Goal: Task Accomplishment & Management: Complete application form

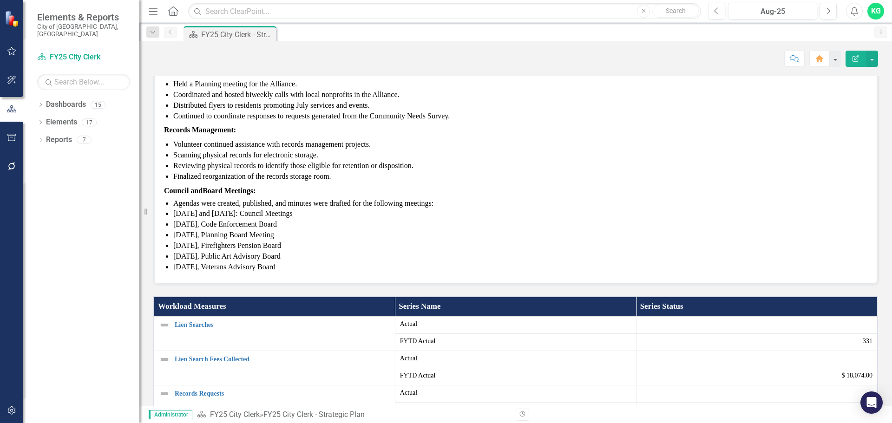
scroll to position [93, 0]
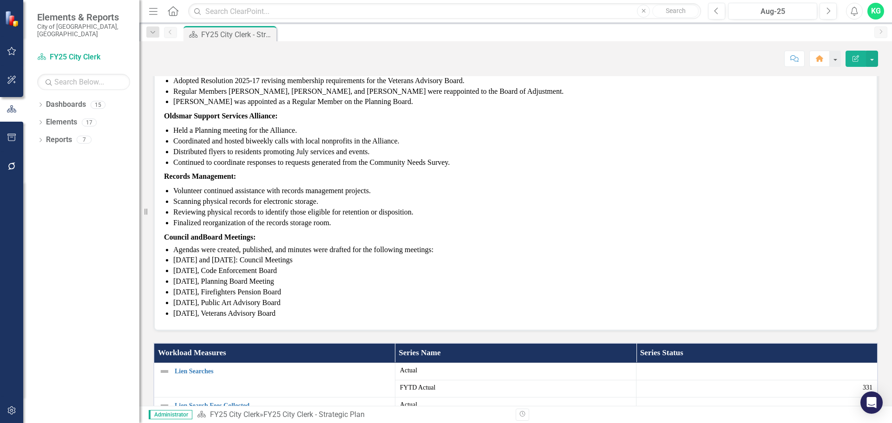
click at [291, 76] on li "Adopted Resolution 2025-16, establishing a Future Leaders Program for teens." at bounding box center [520, 70] width 694 height 11
click at [285, 166] on span "Continued to coordinate responses to requests generated from the Community Need…" at bounding box center [311, 162] width 276 height 8
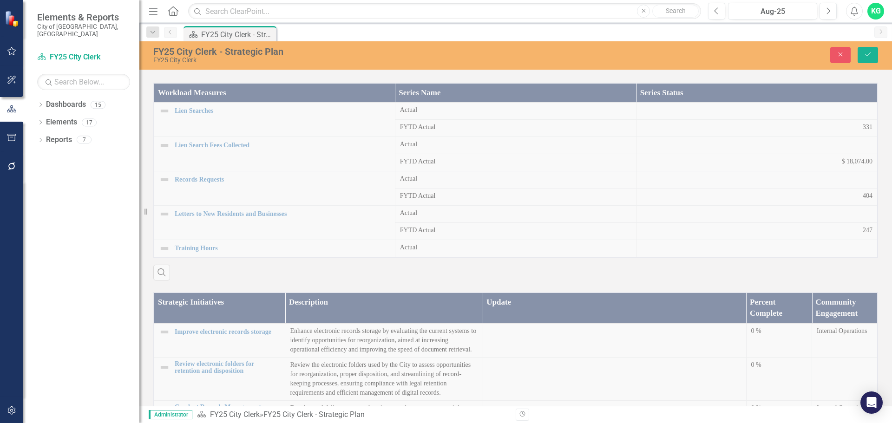
type textarea "<p data-start="0" data-end="20"><span style="color: #000000;"><strong data-star…"
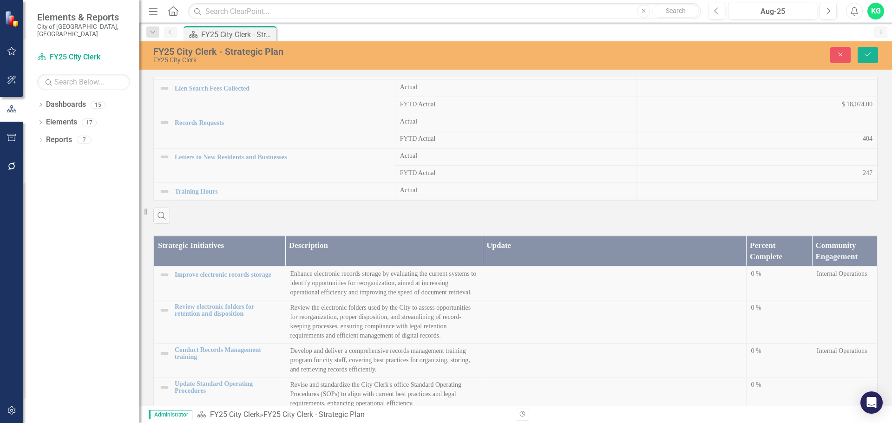
scroll to position [0, 0]
click at [800, 127] on div "Workload Measures Series Name Series Status Lien Searches Link Map View Link Ma…" at bounding box center [515, 119] width 739 height 210
click at [793, 132] on div "Workload Measures Series Name Series Status Lien Searches Link Map View Link Ma…" at bounding box center [515, 119] width 739 height 210
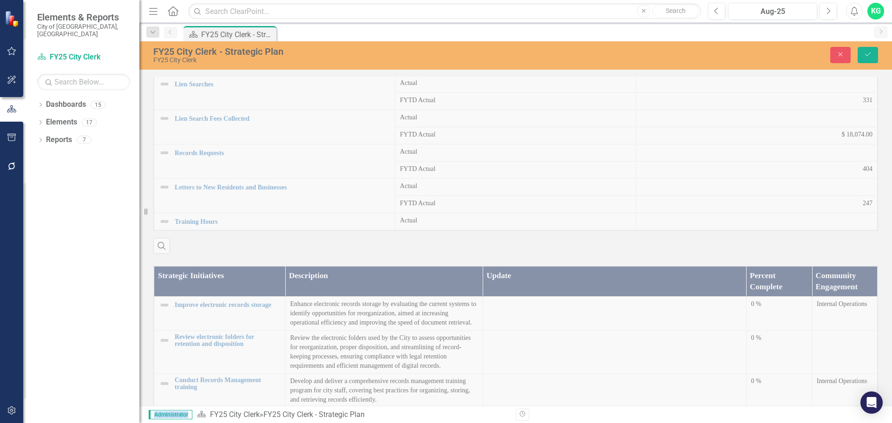
scroll to position [345, 0]
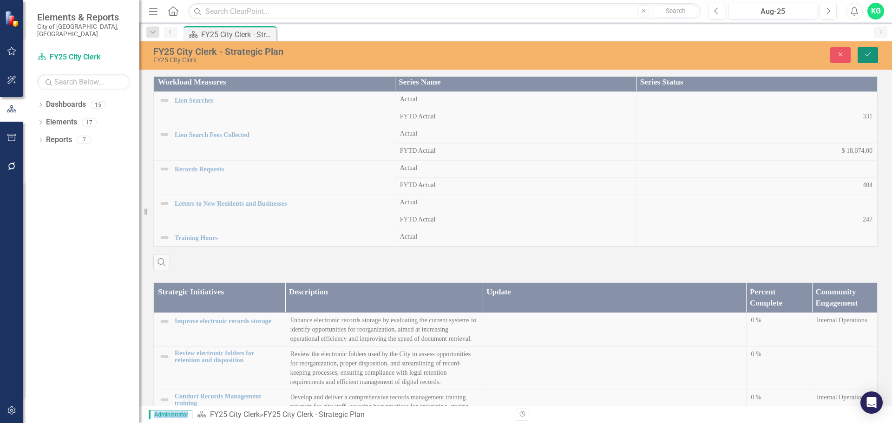
click at [867, 56] on icon "submit" at bounding box center [868, 54] width 6 height 4
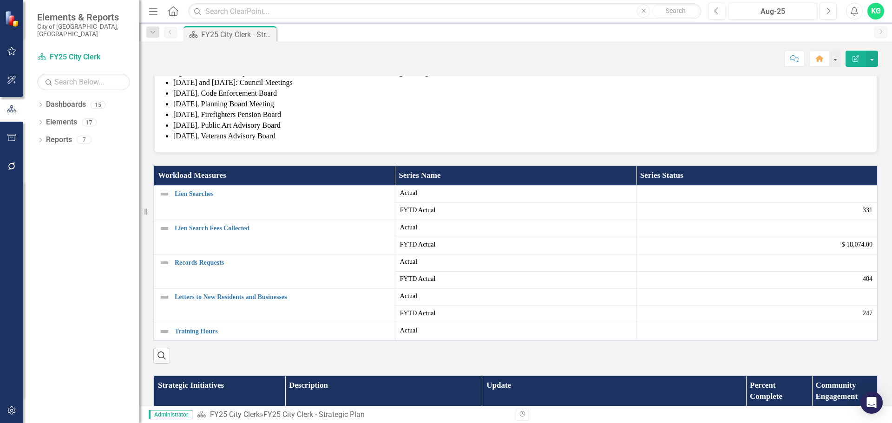
scroll to position [279, 0]
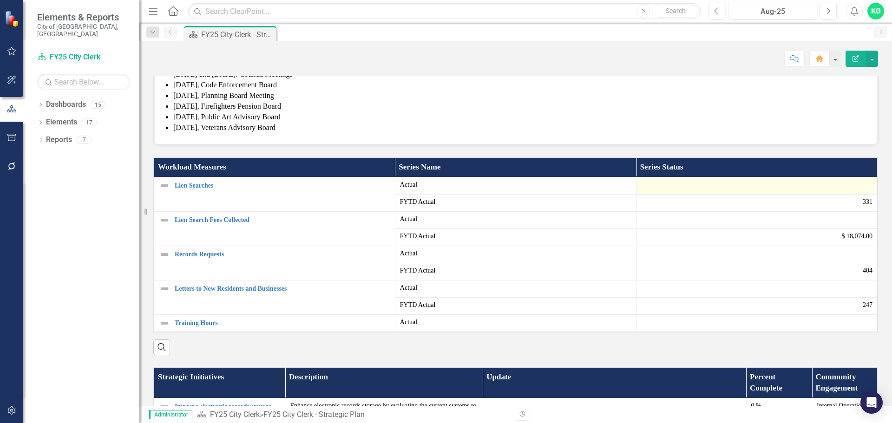
click at [745, 191] on div at bounding box center [756, 185] width 231 height 11
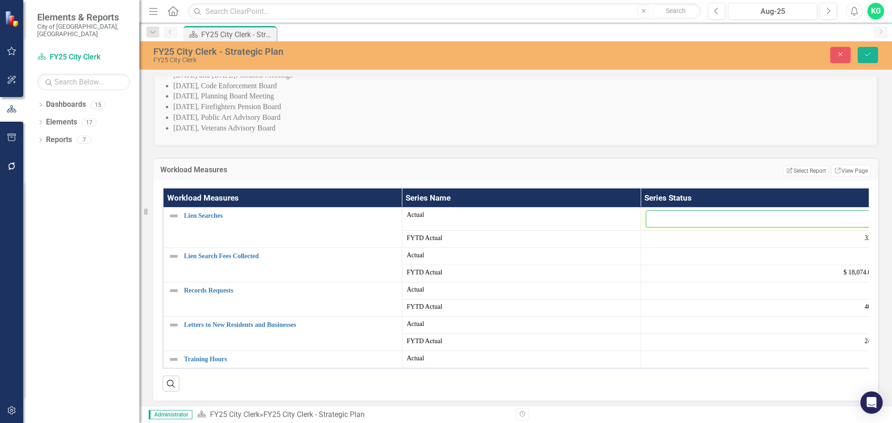
click at [719, 228] on input "number" at bounding box center [760, 218] width 229 height 17
click at [666, 262] on div at bounding box center [760, 256] width 229 height 11
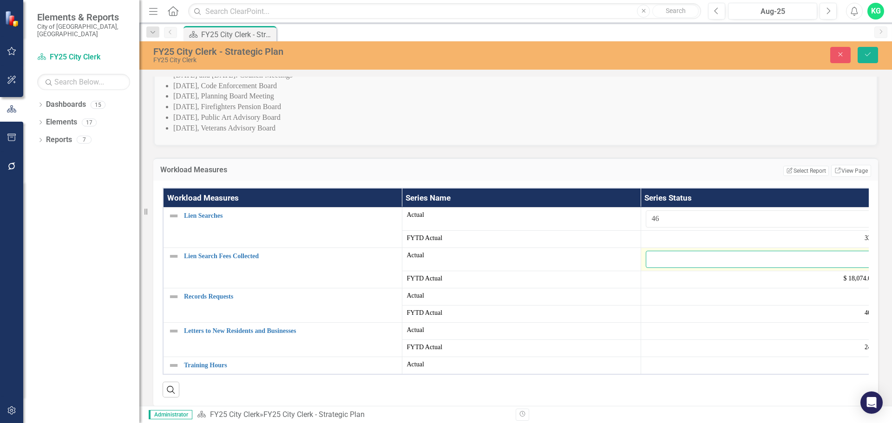
click at [666, 268] on input "number" at bounding box center [760, 259] width 229 height 17
click at [675, 228] on input "46" at bounding box center [760, 218] width 229 height 17
type input "4"
type input "2"
type input "32"
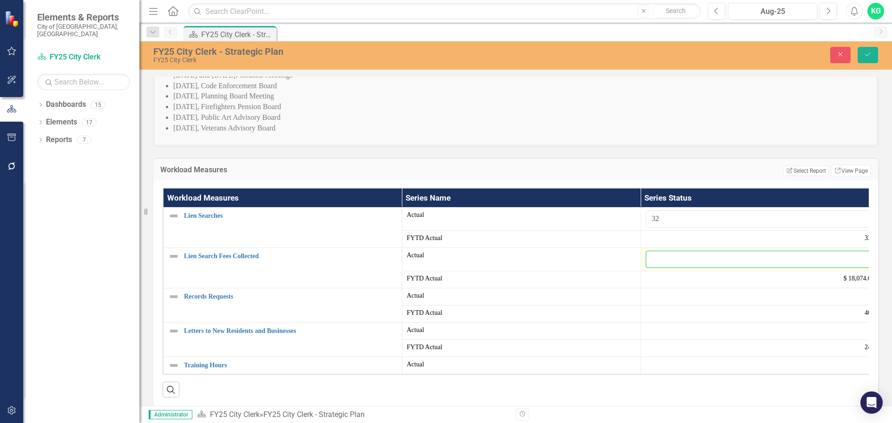
click at [673, 268] on input "number" at bounding box center [760, 259] width 229 height 17
type input "2400"
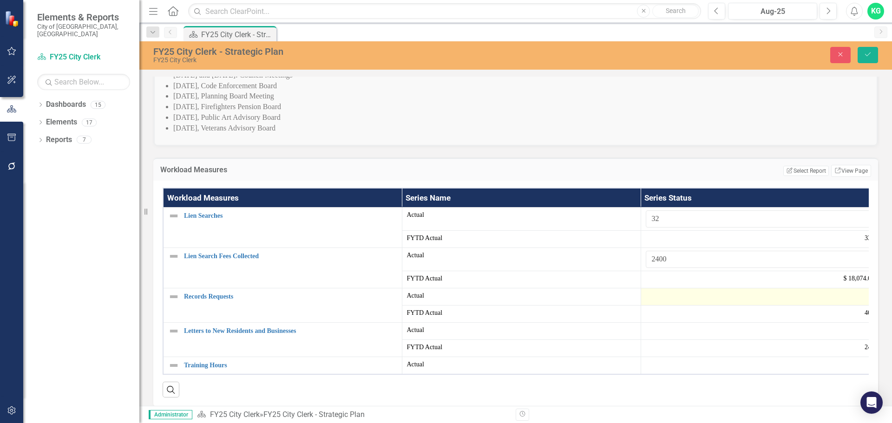
click at [647, 302] on div at bounding box center [760, 296] width 229 height 11
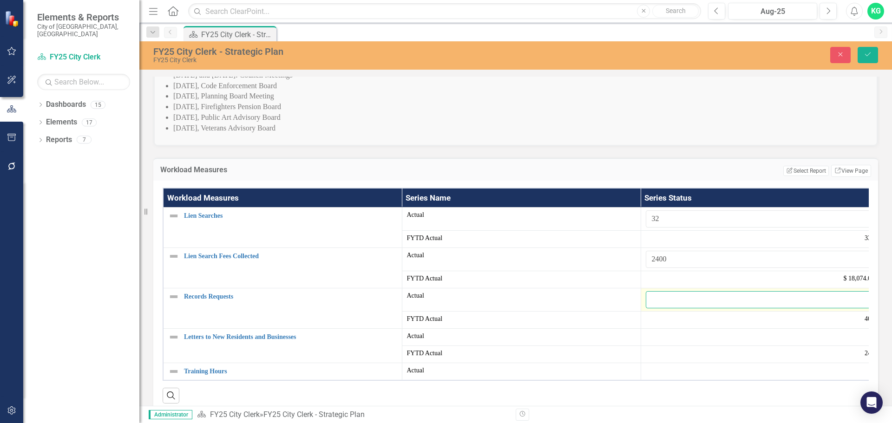
click at [661, 308] on input "number" at bounding box center [760, 299] width 229 height 17
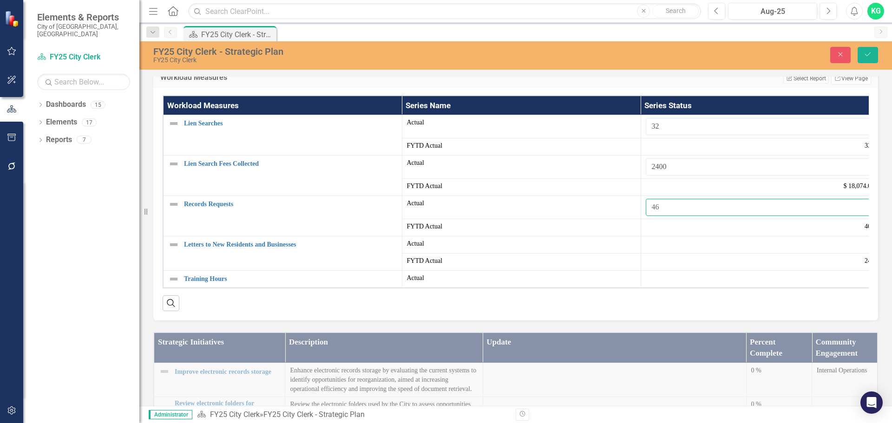
scroll to position [372, 0]
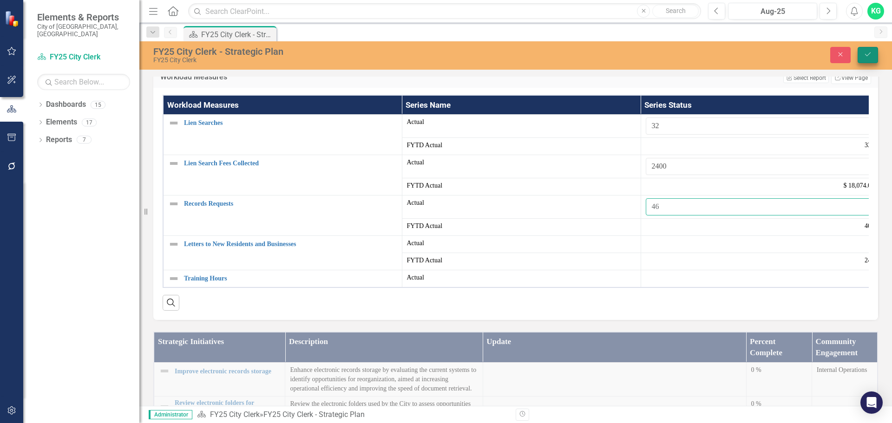
type input "46"
click at [863, 57] on icon "Save" at bounding box center [867, 54] width 8 height 7
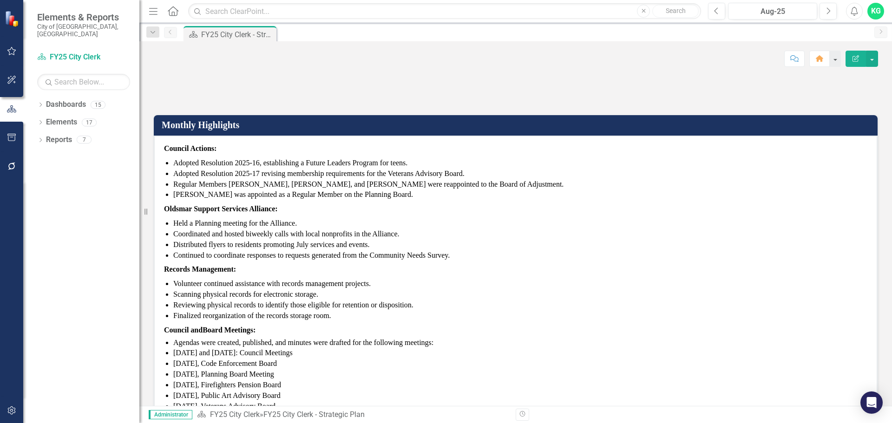
click at [490, 356] on div "Council Actions: Adopted Resolution 2025-16, establishing a Future Leaders Prog…" at bounding box center [515, 278] width 703 height 268
click at [490, 277] on p "Records Management:" at bounding box center [515, 269] width 703 height 14
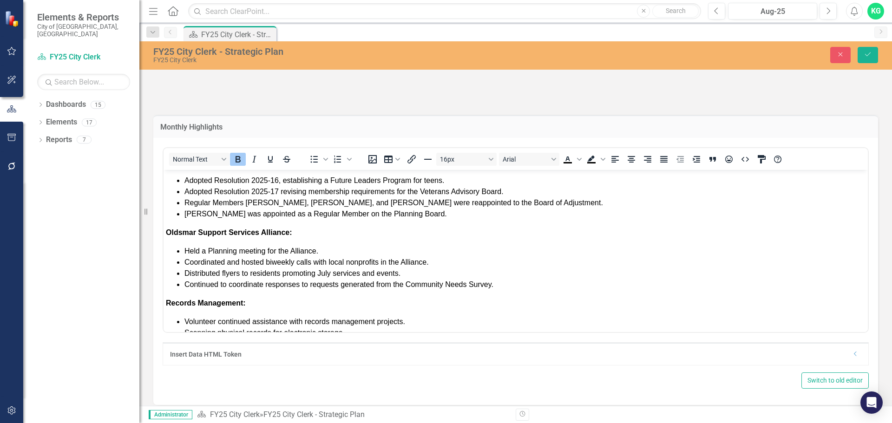
scroll to position [0, 0]
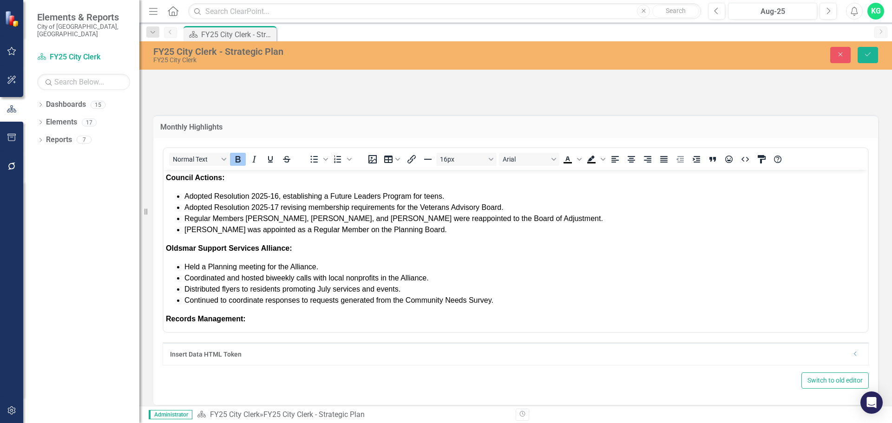
click at [463, 229] on li "[PERSON_NAME] was appointed as a Regular Member on the Planning Board." at bounding box center [524, 229] width 681 height 11
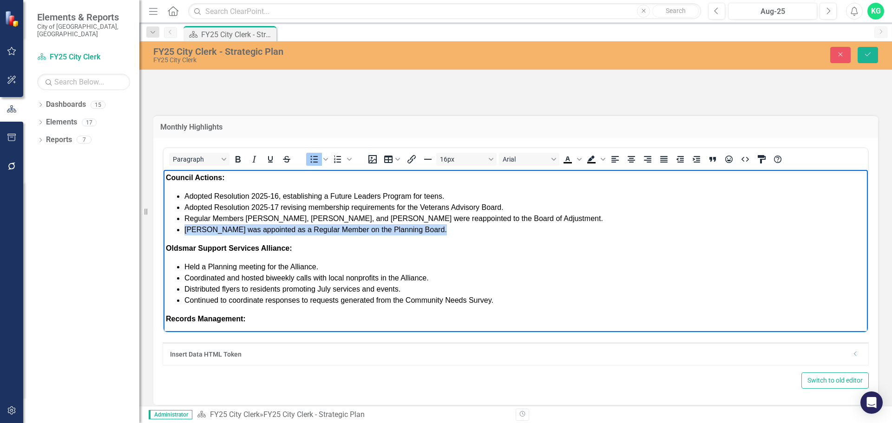
drag, startPoint x: 462, startPoint y: 229, endPoint x: 196, endPoint y: 230, distance: 266.2
click at [196, 230] on li "[PERSON_NAME] was appointed as a Regular Member on the Planning Board." at bounding box center [524, 229] width 681 height 11
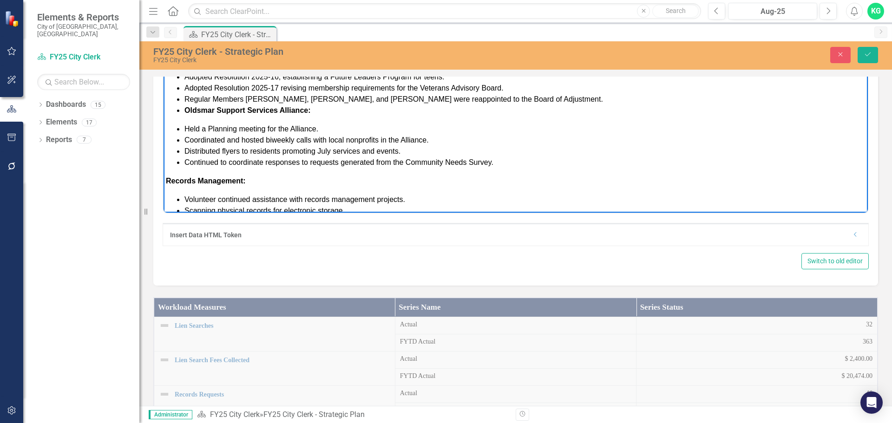
scroll to position [139, 0]
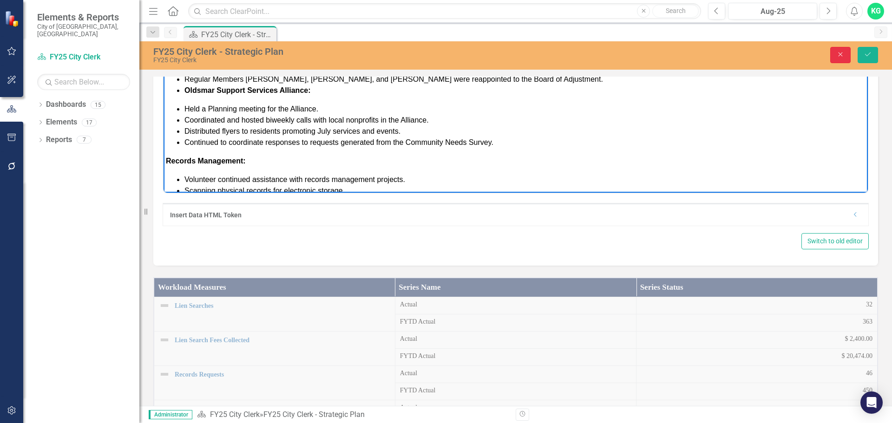
click at [833, 55] on button "Close" at bounding box center [840, 55] width 20 height 16
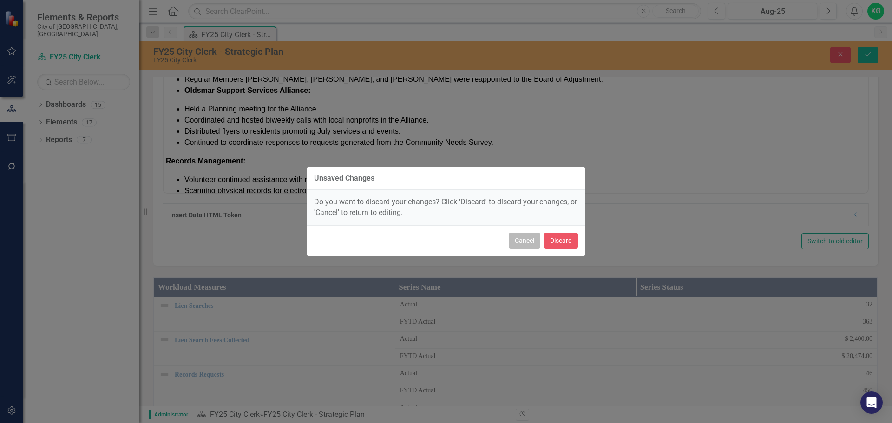
click at [528, 241] on button "Cancel" at bounding box center [525, 241] width 32 height 16
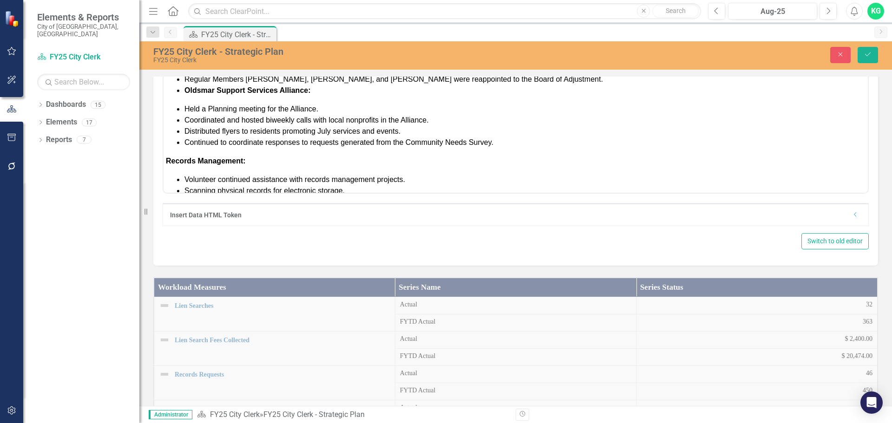
click at [827, 60] on div "Close Save" at bounding box center [735, 55] width 300 height 16
click at [838, 55] on icon "Close" at bounding box center [840, 54] width 8 height 7
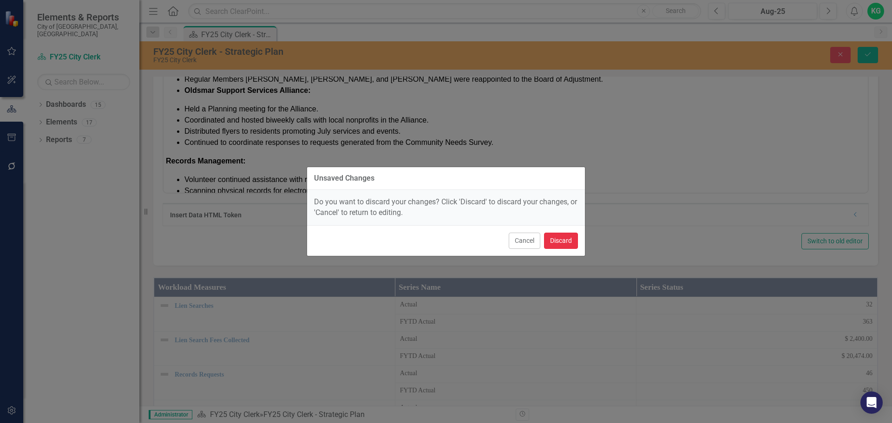
click at [568, 242] on button "Discard" at bounding box center [561, 241] width 34 height 16
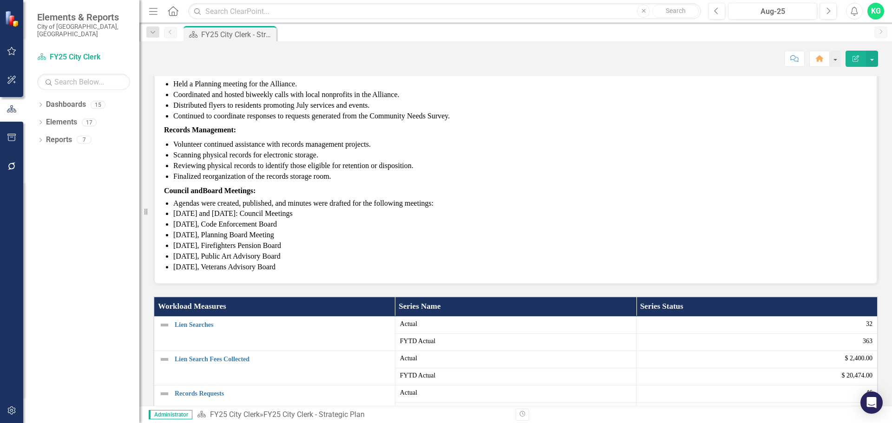
click at [312, 137] on p "Records Management:" at bounding box center [515, 130] width 703 height 14
click at [313, 137] on p "Records Management:" at bounding box center [515, 130] width 703 height 14
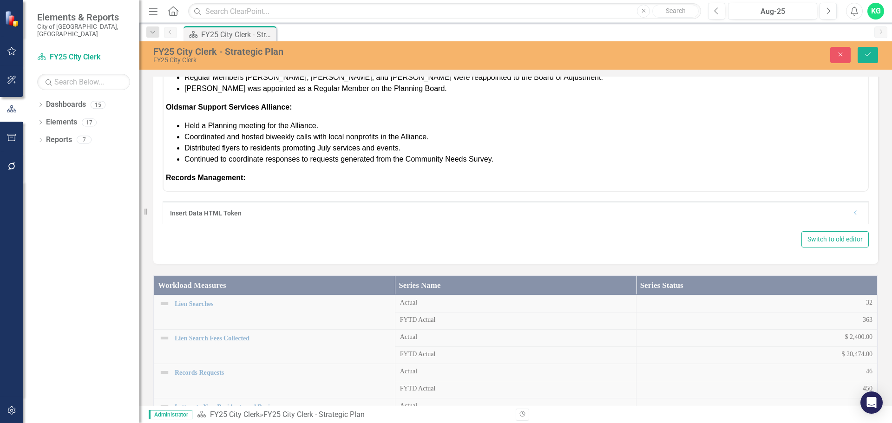
scroll to position [0, 0]
click at [615, 71] on li "Adopted Resolution 2025-17 revising membership requirements for the Veterans Ad…" at bounding box center [524, 65] width 681 height 11
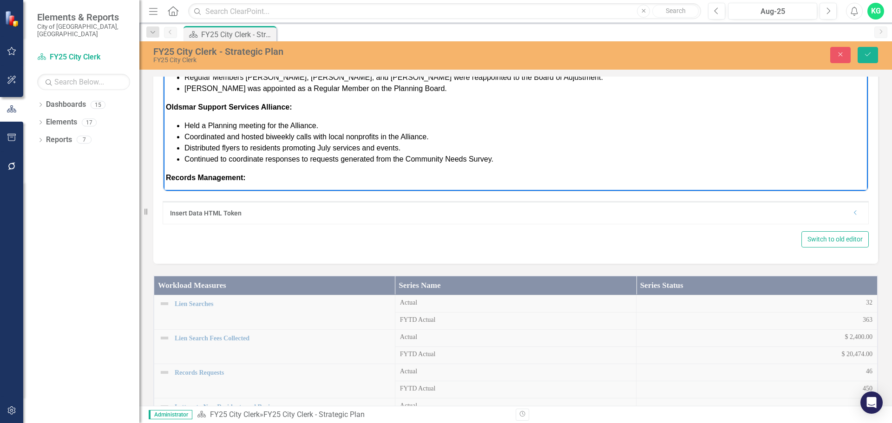
click at [505, 84] on li "[PERSON_NAME] was appointed as a Regular Member on the Planning Board." at bounding box center [524, 88] width 681 height 11
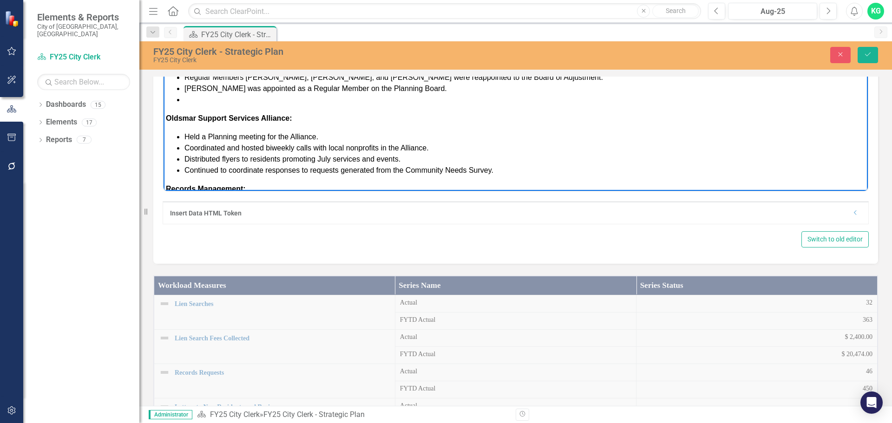
drag, startPoint x: 479, startPoint y: 90, endPoint x: 173, endPoint y: 89, distance: 306.1
click at [173, 89] on ul "Adopted Resolution 2025-16, establishing a Future Leaders Program for teens. Ad…" at bounding box center [516, 77] width 700 height 56
drag, startPoint x: 605, startPoint y: 73, endPoint x: 176, endPoint y: 47, distance: 430.4
click at [176, 47] on body "Council Actions: Adopted Resolution 2025-16, establishing a Future Leaders Prog…" at bounding box center [515, 194] width 704 height 332
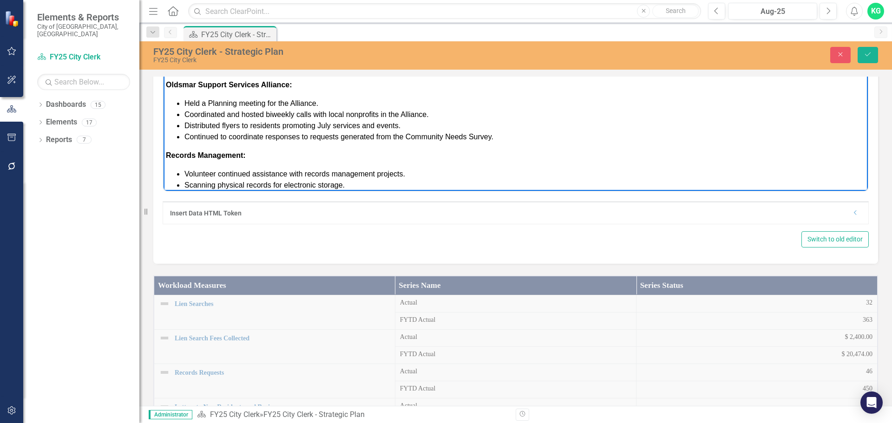
click at [237, 67] on li "Rich Text Area. Press ALT-0 for help." at bounding box center [524, 65] width 681 height 11
drag, startPoint x: 324, startPoint y: 65, endPoint x: 313, endPoint y: 65, distance: 11.6
click at [313, 65] on li "[PERSON_NAME] and [PERSON_NAME] were appointed t" at bounding box center [524, 65] width 681 height 11
click at [366, 65] on li "[PERSON_NAME] and [PERSON_NAME] were appointed t" at bounding box center [524, 65] width 681 height 11
click at [317, 142] on li "Continued to coordinate responses to requests generated from the Community Need…" at bounding box center [524, 136] width 681 height 11
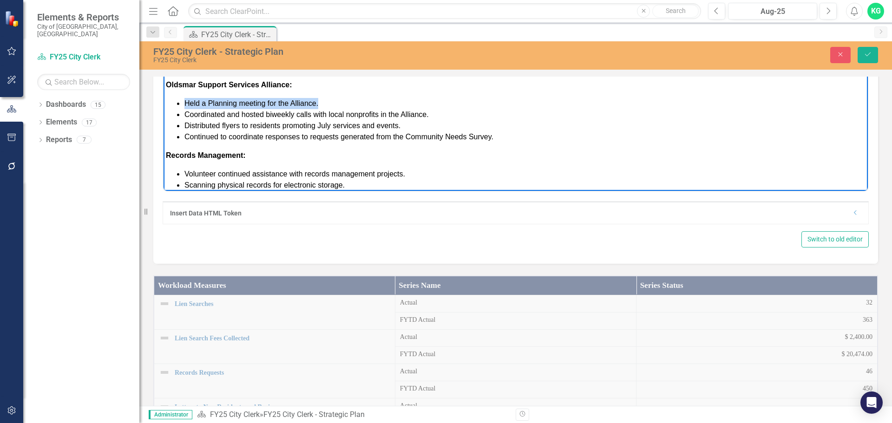
drag, startPoint x: 329, startPoint y: 104, endPoint x: 173, endPoint y: 103, distance: 156.1
click at [173, 103] on ul "Held a Planning meeting for the Alliance. Coordinated and hosted biweekly calls…" at bounding box center [516, 120] width 700 height 45
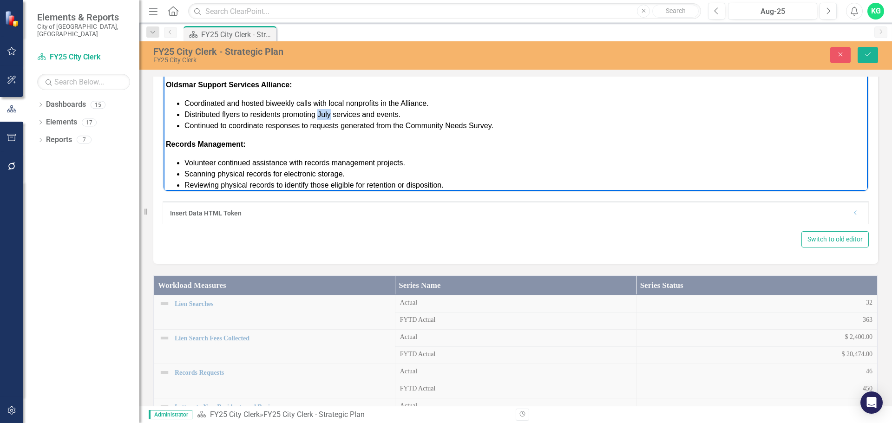
drag, startPoint x: 331, startPoint y: 116, endPoint x: 319, endPoint y: 111, distance: 13.2
click at [319, 111] on span "Distributed flyers to residents promoting July services and events." at bounding box center [292, 114] width 216 height 8
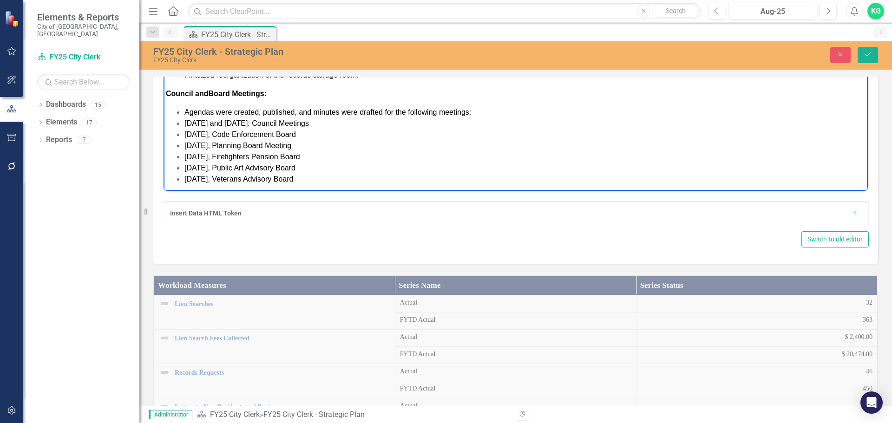
scroll to position [125, 0]
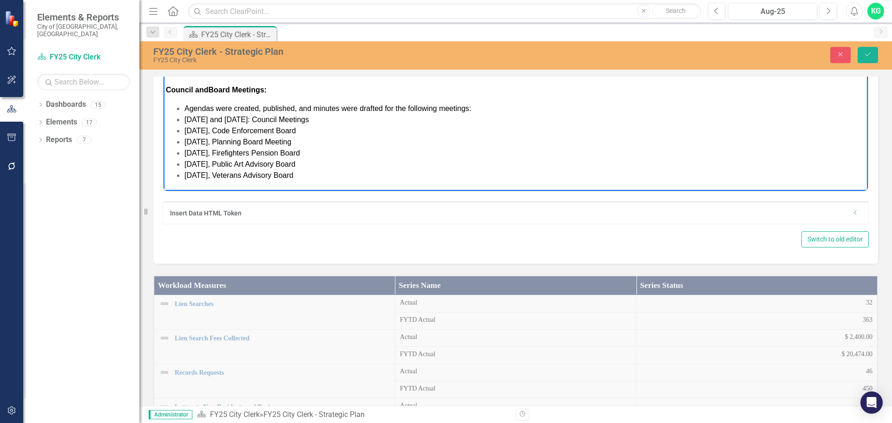
click at [283, 108] on span "Ag endas were created, published, and minutes were drafted for the following me…" at bounding box center [327, 108] width 287 height 8
drag, startPoint x: 183, startPoint y: 117, endPoint x: 244, endPoint y: 124, distance: 61.2
click at [244, 124] on ul "Ag endas were created, published, and minutes were drafted for the following me…" at bounding box center [516, 142] width 700 height 78
click at [185, 131] on ul "Ag endas were created, published, and minutes were drafted for the following me…" at bounding box center [516, 142] width 700 height 78
drag, startPoint x: 185, startPoint y: 131, endPoint x: 225, endPoint y: 131, distance: 40.0
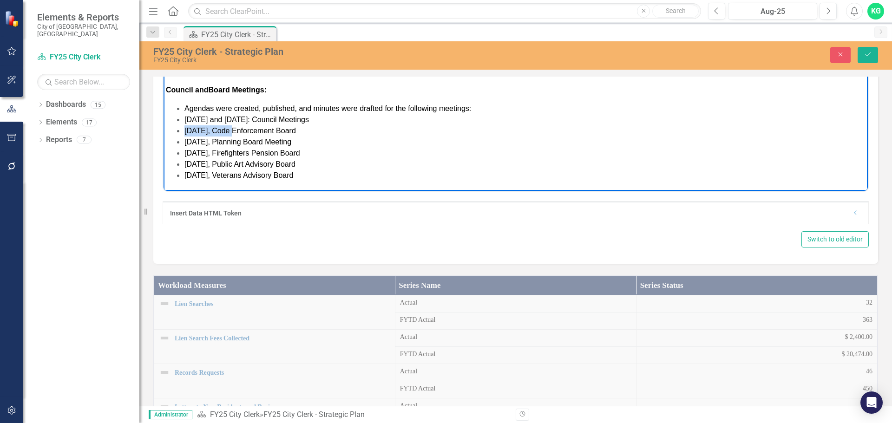
click at [225, 131] on span "[DATE], Code Enforcement Board" at bounding box center [239, 130] width 111 height 8
click at [205, 129] on span "[DATE], Code Enforcement Board" at bounding box center [239, 130] width 111 height 8
drag, startPoint x: 205, startPoint y: 129, endPoint x: 189, endPoint y: 126, distance: 16.0
click at [189, 126] on span "[DATE], Code Enforcement Board" at bounding box center [239, 130] width 111 height 8
drag, startPoint x: 203, startPoint y: 138, endPoint x: 184, endPoint y: 138, distance: 19.0
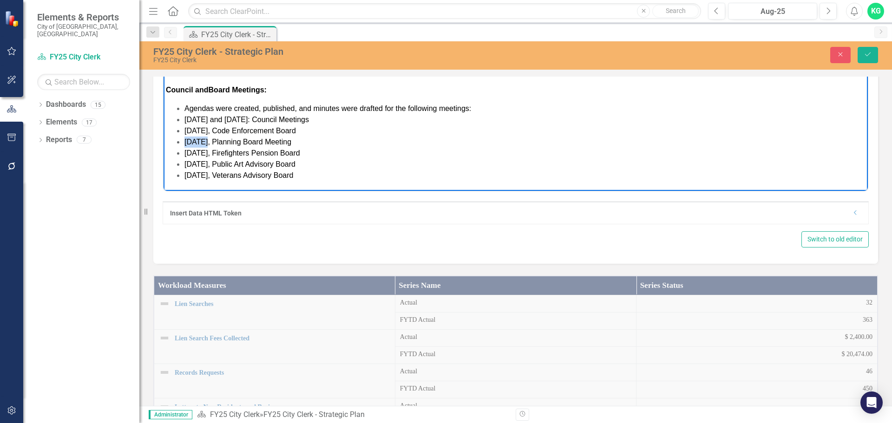
click at [184, 138] on span "[DATE], Planning Board Meeting" at bounding box center [237, 141] width 107 height 8
drag, startPoint x: 182, startPoint y: 151, endPoint x: 331, endPoint y: 152, distance: 149.6
click at [331, 152] on ul "Ag endas were created, published, and minutes were drafted for the following me…" at bounding box center [516, 142] width 700 height 78
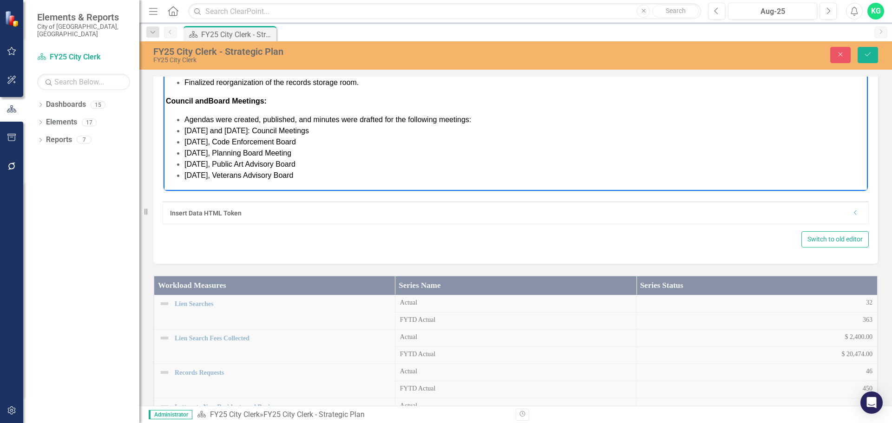
scroll to position [114, 0]
drag, startPoint x: 219, startPoint y: 152, endPoint x: 214, endPoint y: 152, distance: 5.1
click at [214, 152] on span "[DATE], Planning Board Meeting" at bounding box center [237, 153] width 107 height 8
drag, startPoint x: 207, startPoint y: 164, endPoint x: 175, endPoint y: 163, distance: 32.6
click at [175, 163] on ul "Ag endas were created, published, and minutes were drafted for the following me…" at bounding box center [516, 147] width 700 height 67
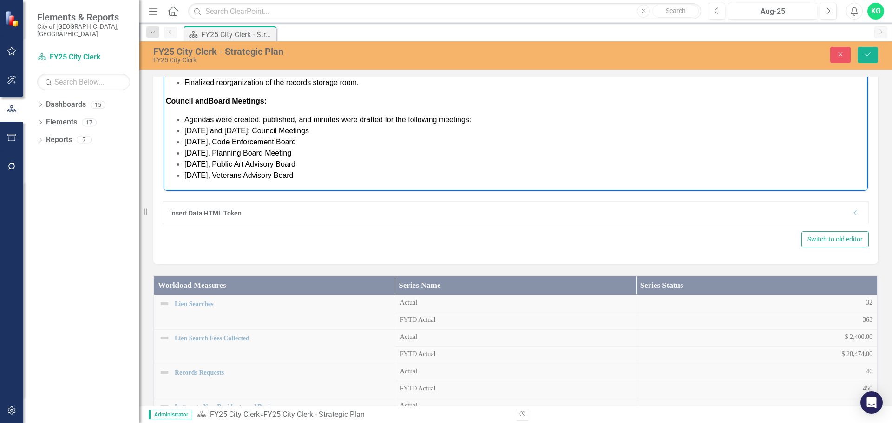
drag, startPoint x: 306, startPoint y: 163, endPoint x: 248, endPoint y: 163, distance: 57.6
click at [248, 163] on span "[DATE], Public Art Advisory Board" at bounding box center [239, 164] width 111 height 8
drag, startPoint x: 365, startPoint y: 162, endPoint x: 184, endPoint y: 166, distance: 180.7
click at [184, 166] on ul "Ag endas were created, published, and minutes were drafted for the following me…" at bounding box center [516, 147] width 700 height 67
copy span "[DATE], Parks and Recreation Advisory Board"
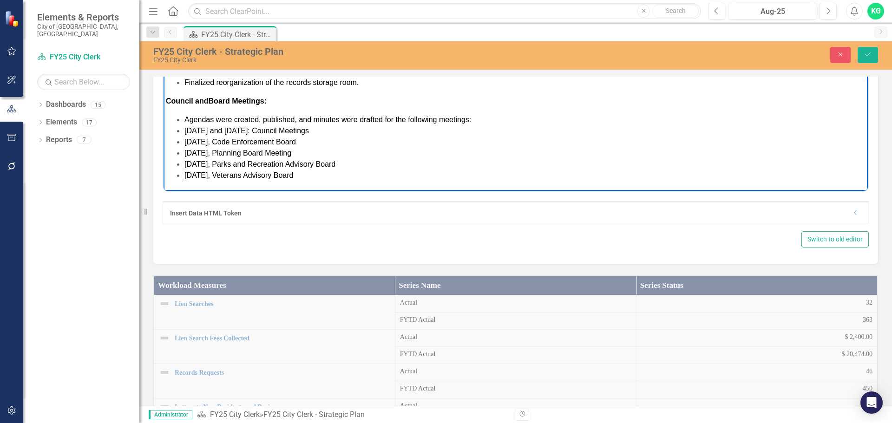
click at [327, 138] on li "[DATE], Code Enforcement Board" at bounding box center [524, 141] width 681 height 11
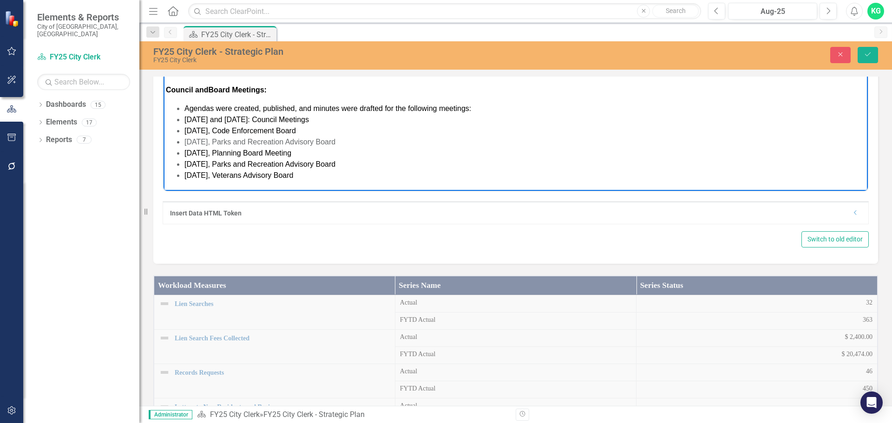
drag, startPoint x: 370, startPoint y: 139, endPoint x: 183, endPoint y: 138, distance: 187.2
click at [183, 138] on ul "Ag endas were created, published, and minutes were drafted for the following me…" at bounding box center [516, 142] width 700 height 78
click at [568, 20] on icon "Text color Black" at bounding box center [567, 17] width 4 height 5
click at [335, 138] on span "[DATE], Parks and Recreation Advisory Board" at bounding box center [259, 141] width 151 height 8
click at [337, 157] on li "[DATE], Planning Board Meeting" at bounding box center [524, 152] width 681 height 11
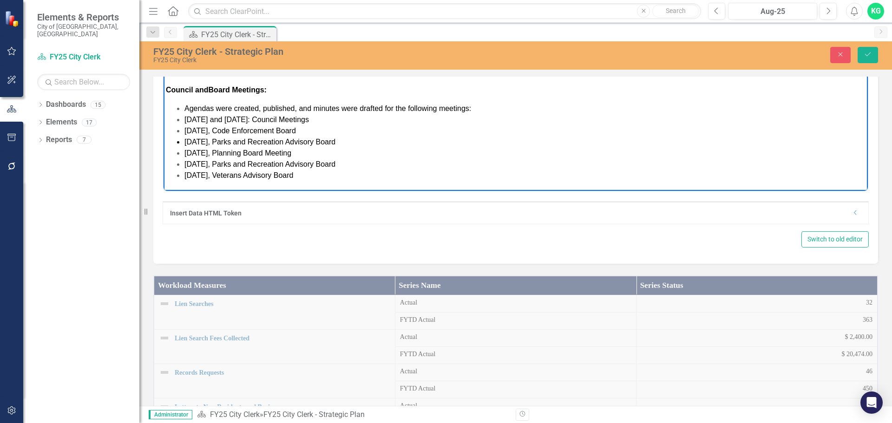
drag, startPoint x: 388, startPoint y: 161, endPoint x: 179, endPoint y: 166, distance: 209.6
click at [184, 166] on li "[DATE], Parks and Recreation Advisory Board" at bounding box center [524, 163] width 681 height 11
drag, startPoint x: 319, startPoint y: 178, endPoint x: 186, endPoint y: 161, distance: 133.4
click at [186, 161] on ul "Ag endas were created, published, and minutes were drafted for the following me…" at bounding box center [516, 142] width 700 height 78
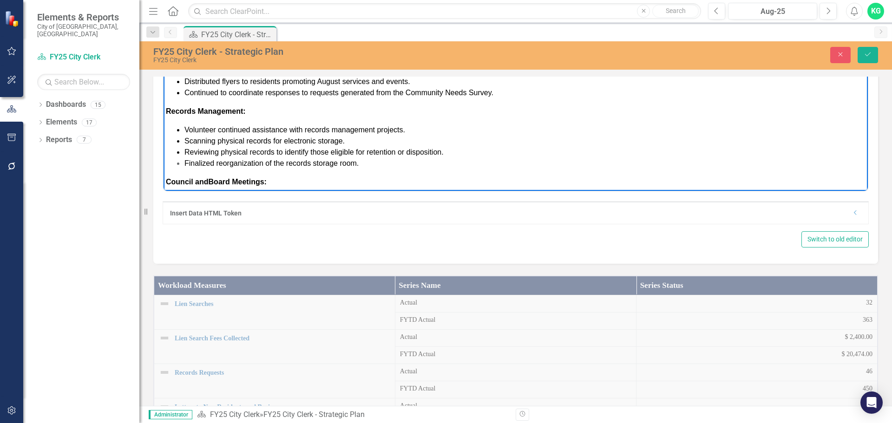
scroll to position [10, 0]
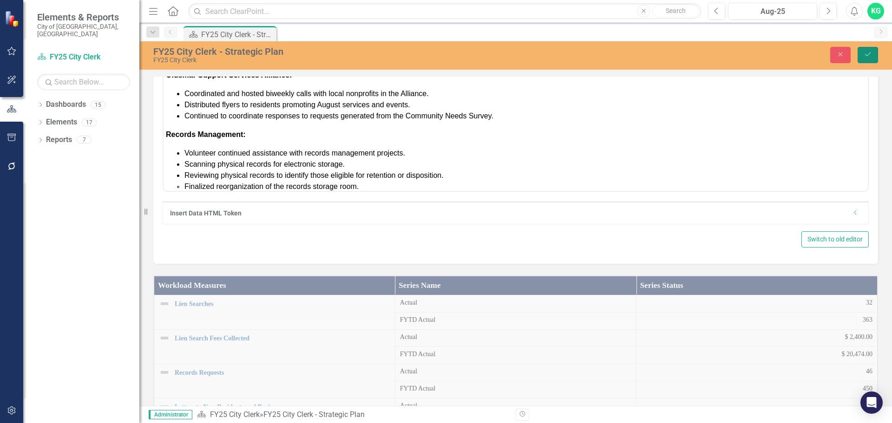
click at [869, 55] on icon "Save" at bounding box center [867, 54] width 8 height 7
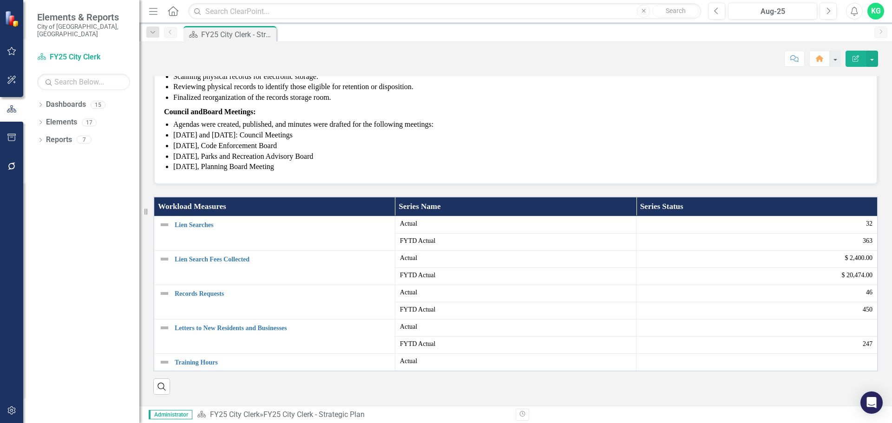
scroll to position [186, 0]
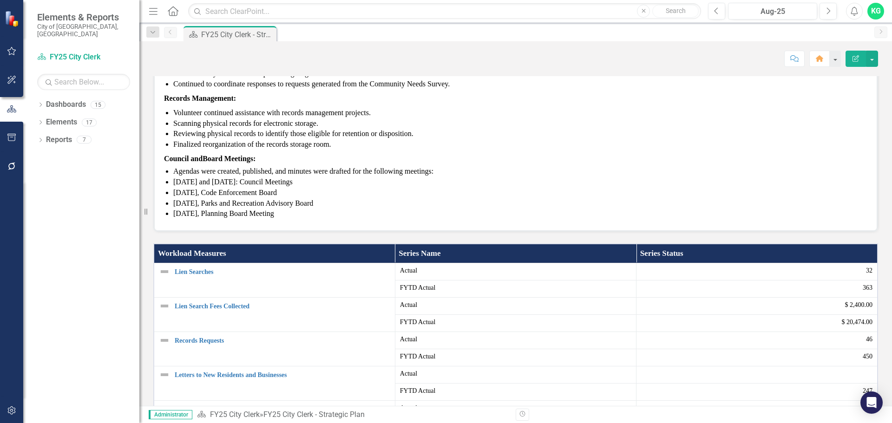
click at [373, 150] on p "Finalized reorganization of the records storage room." at bounding box center [520, 144] width 694 height 11
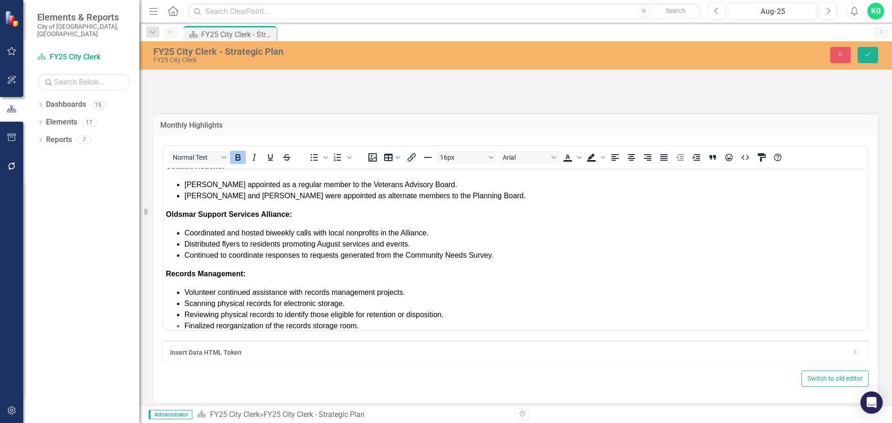
scroll to position [56, 0]
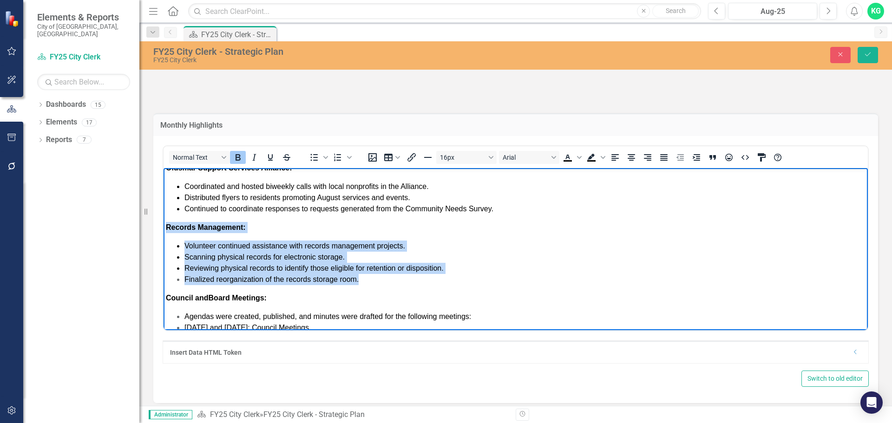
drag, startPoint x: 370, startPoint y: 282, endPoint x: 165, endPoint y: 229, distance: 211.1
click at [165, 229] on body "Council Actions: [PERSON_NAME] appointed as a regular member to the Veterans Ad…" at bounding box center [515, 243] width 704 height 265
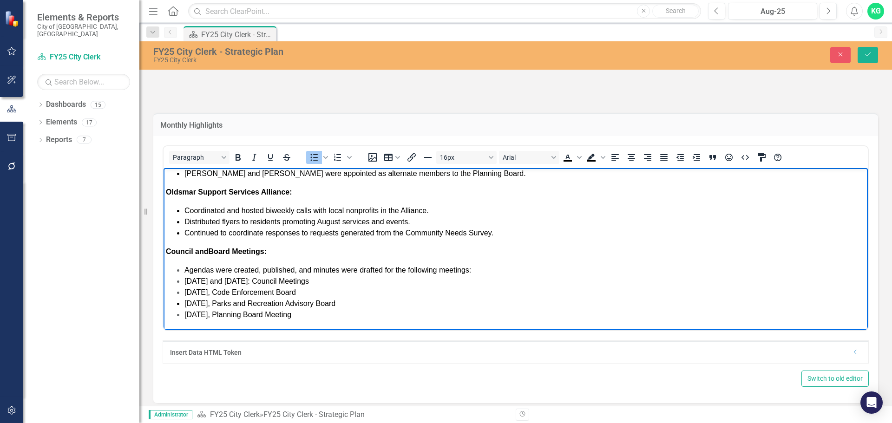
scroll to position [0, 0]
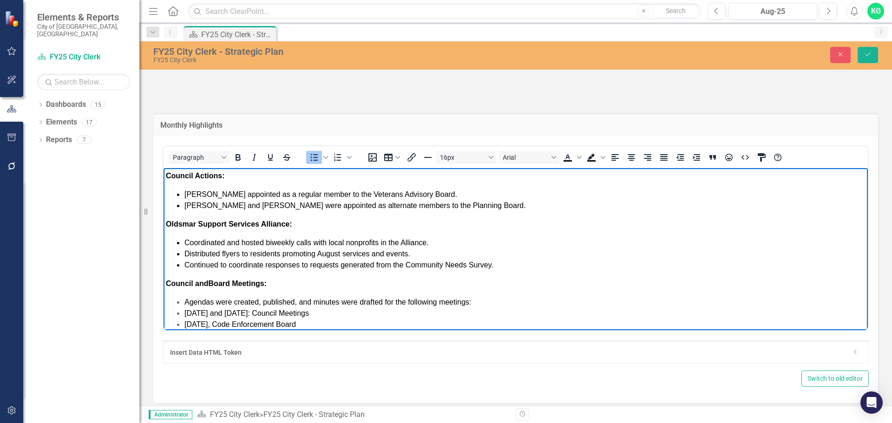
click at [523, 202] on li "[PERSON_NAME] and [PERSON_NAME] were appointed as alternate members to the Plan…" at bounding box center [524, 205] width 681 height 11
drag, startPoint x: 221, startPoint y: 177, endPoint x: 161, endPoint y: 170, distance: 60.3
click at [163, 170] on html "Council Actions: [PERSON_NAME] appointed as a regular member to the Veterans Ad…" at bounding box center [515, 265] width 704 height 194
click at [515, 202] on li "[PERSON_NAME] and [PERSON_NAME] were appointed as alternate members to the Plan…" at bounding box center [524, 205] width 681 height 11
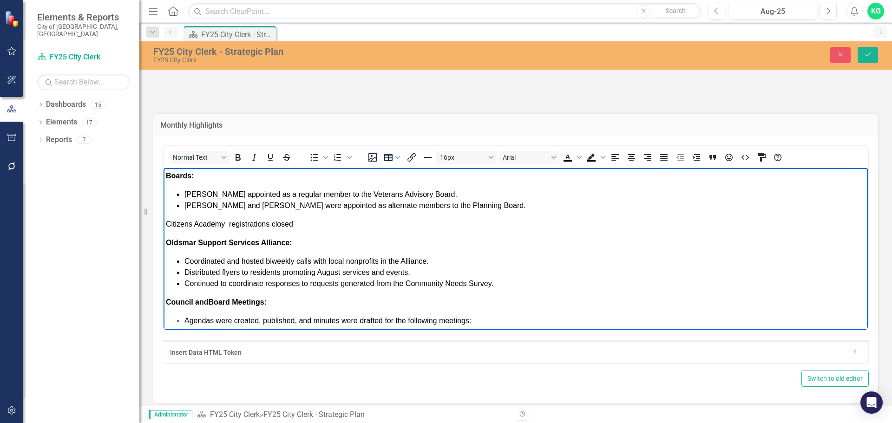
click at [230, 222] on p "Citizens Academy registrations closed" at bounding box center [516, 223] width 700 height 11
click at [346, 220] on p "Citizens Academy registrations closed" at bounding box center [516, 223] width 700 height 11
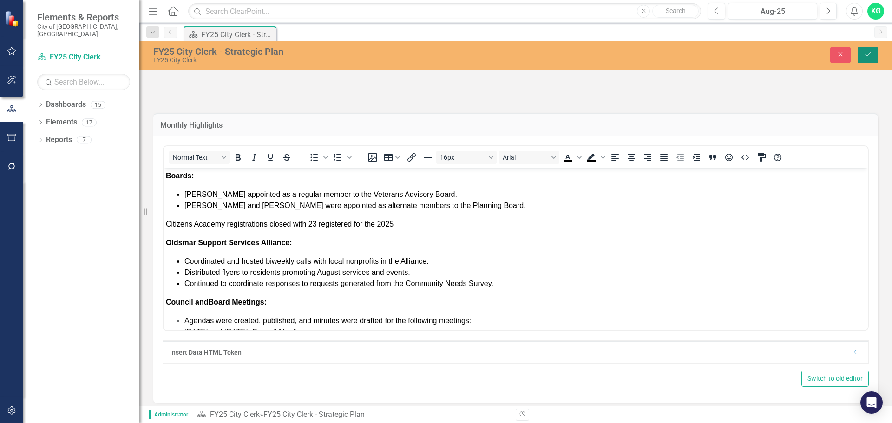
click at [866, 54] on icon "Save" at bounding box center [867, 54] width 8 height 7
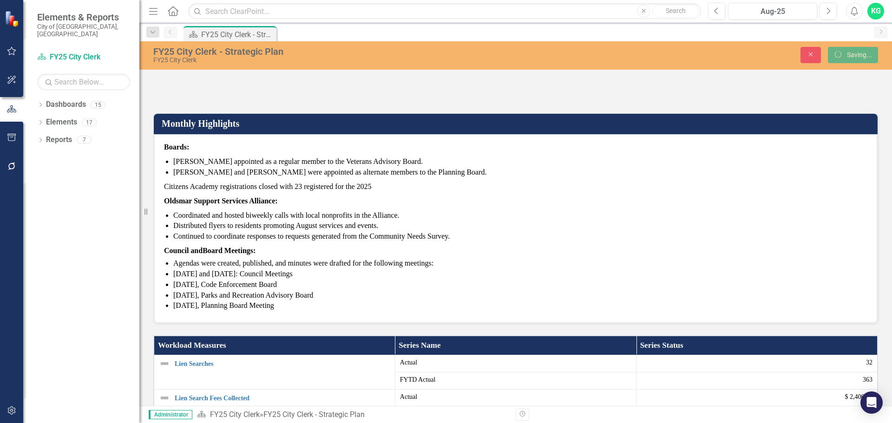
click at [202, 219] on span "Coordinated and hosted biweekly calls with local nonprofits in the Alliance." at bounding box center [286, 215] width 226 height 8
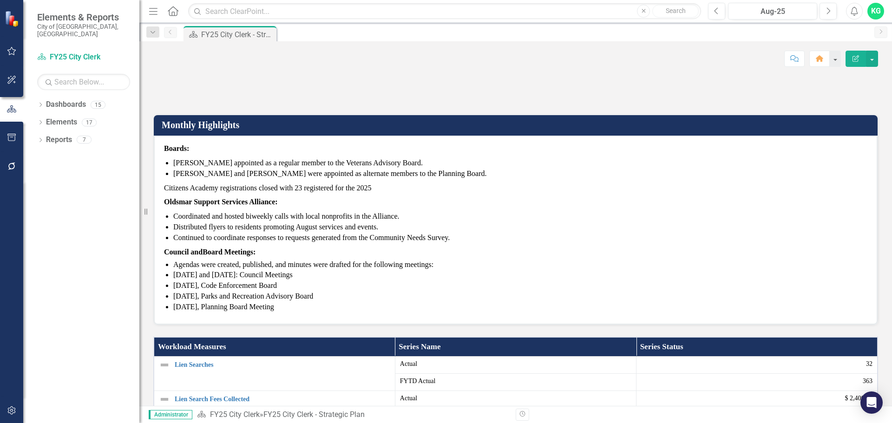
click at [384, 196] on p "Citizens Academy registrations closed with 23 registered for the 2025" at bounding box center [515, 188] width 703 height 14
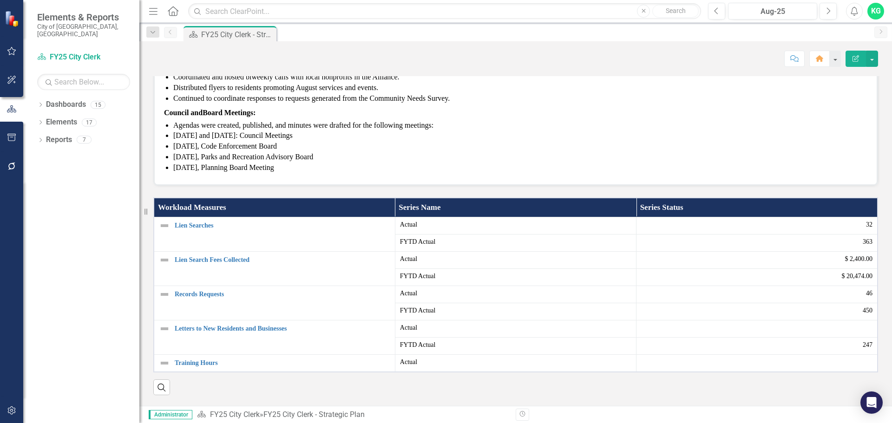
scroll to position [93, 0]
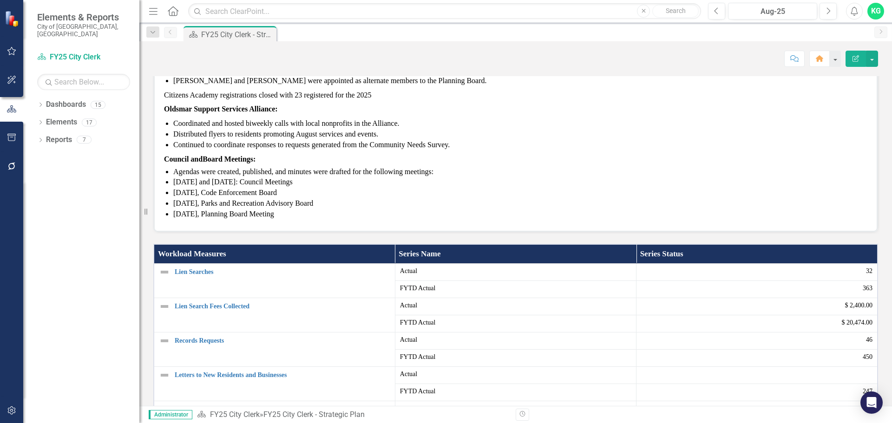
click at [367, 103] on p "Citizens Academy registrations closed with 23 registered for the 2025" at bounding box center [515, 95] width 703 height 14
click at [382, 103] on p "Citizens Academy registrations closed with 23 registered for the 2025" at bounding box center [515, 95] width 703 height 14
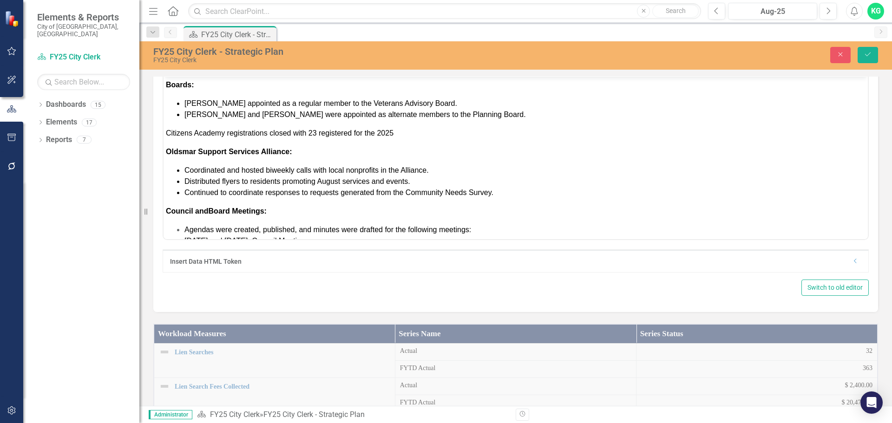
scroll to position [0, 0]
click at [394, 131] on p "Citizens Academy registrations closed with 23 registered for the 2025" at bounding box center [516, 132] width 700 height 11
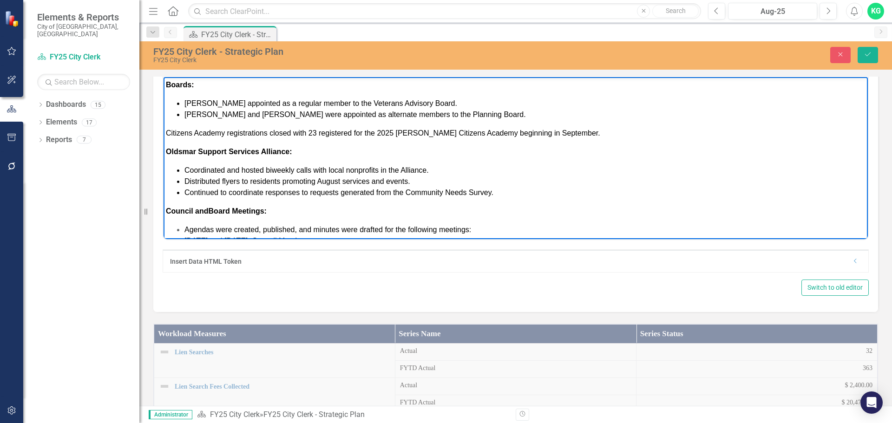
click at [584, 132] on p "Citizens Academy registrations closed with 23 registered for the 2025 [PERSON_N…" at bounding box center [516, 132] width 700 height 11
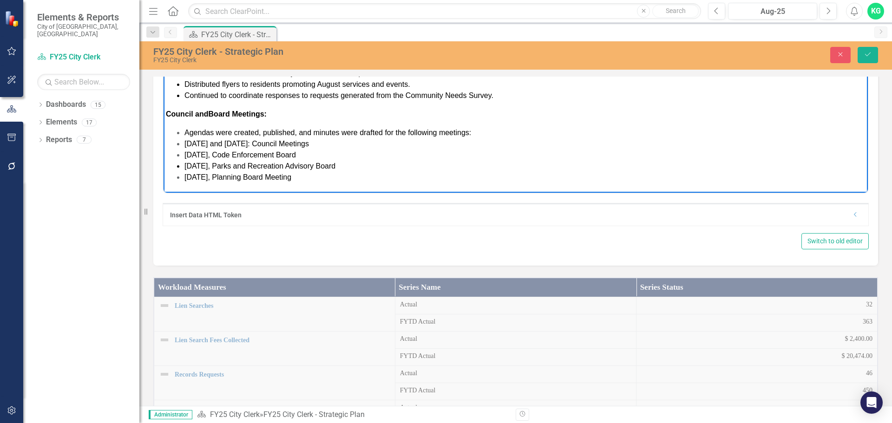
scroll to position [23, 0]
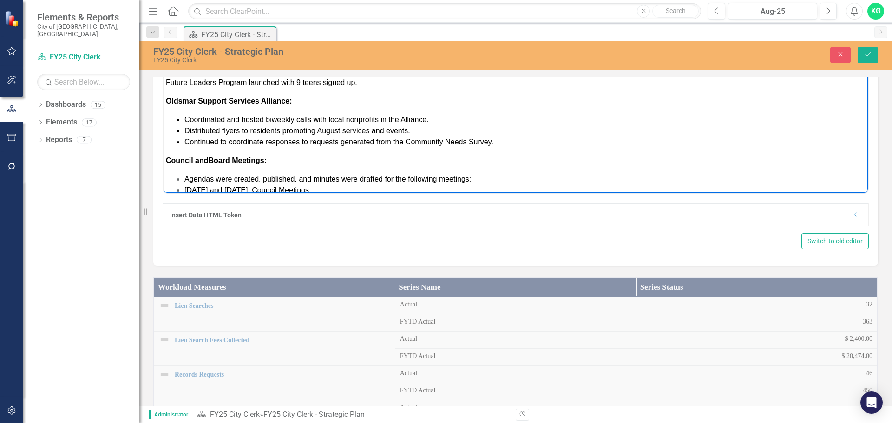
click at [185, 116] on span "Coordinated and hosted biweekly calls with local nonprofits in the Alliance." at bounding box center [306, 119] width 244 height 8
click at [405, 157] on p "Council and Board Meetings:" at bounding box center [516, 160] width 700 height 11
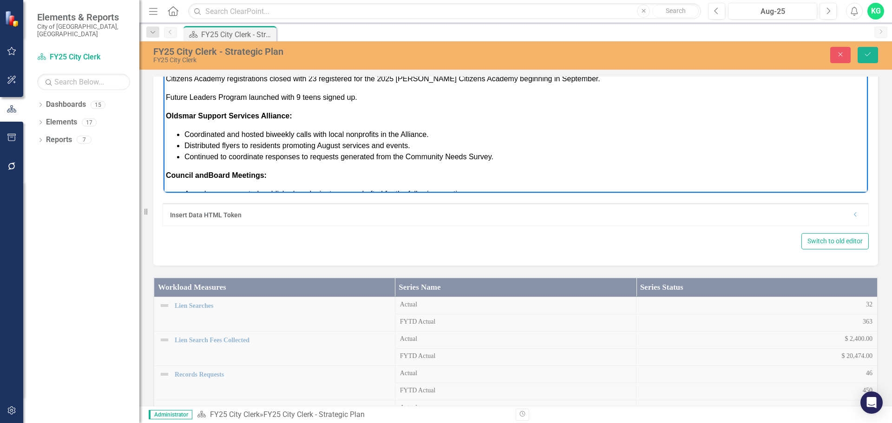
scroll to position [0, 0]
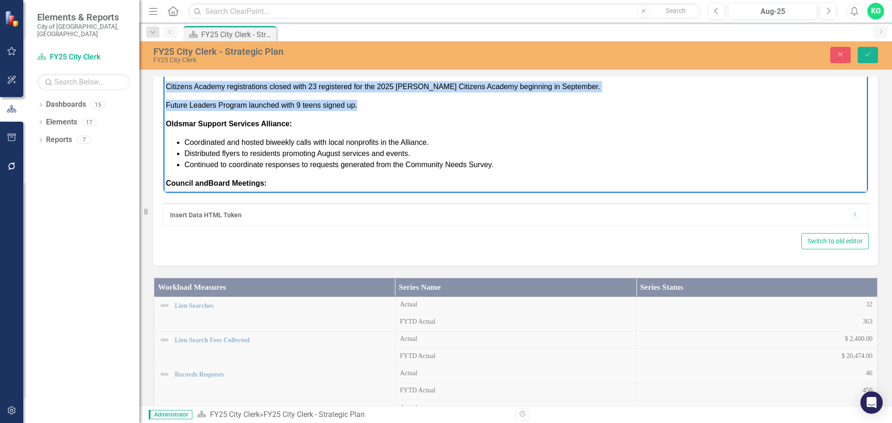
drag, startPoint x: 380, startPoint y: 103, endPoint x: 168, endPoint y: 60, distance: 216.6
click at [168, 60] on body "Boards: [PERSON_NAME] appointed as a regular member to the Veterans Advisory Bo…" at bounding box center [515, 145] width 704 height 231
copy body "[PERSON_NAME] appointed as a regular member to the Veterans Advisory Board. [PE…"
click at [289, 82] on p "Citizens Academy registrations closed with 23 registered for the 2025 [PERSON_N…" at bounding box center [516, 86] width 700 height 11
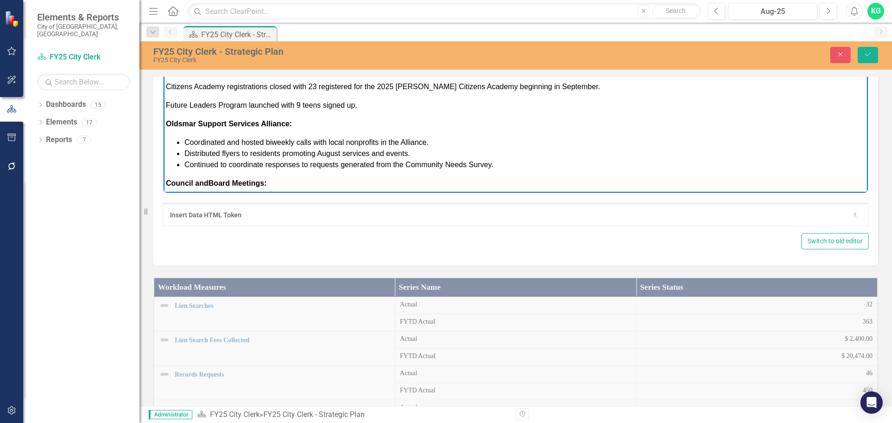
click at [366, 109] on body "Boards: [PERSON_NAME] appointed as a regular member to the Veterans Advisory Bo…" at bounding box center [515, 145] width 704 height 231
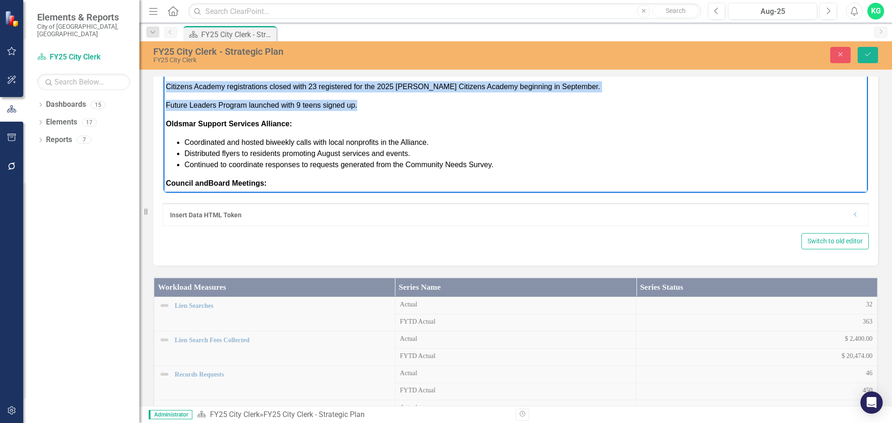
drag, startPoint x: 365, startPoint y: 108, endPoint x: 308, endPoint y: 147, distance: 68.4
click at [163, 37] on html "Boards: [PERSON_NAME] appointed as a regular member to the Veterans Advisory Bo…" at bounding box center [515, 145] width 704 height 231
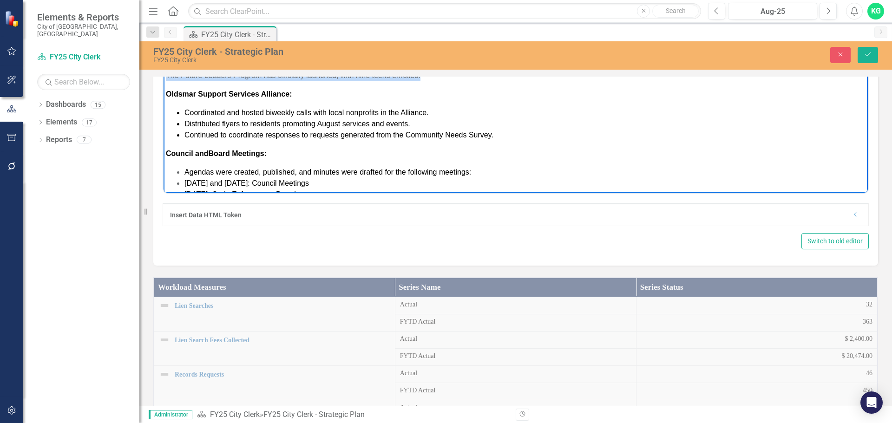
drag, startPoint x: 444, startPoint y: 76, endPoint x: 161, endPoint y: 33, distance: 286.1
click at [163, 33] on html "[PERSON_NAME] was appointed as a regular member of the Veterans Advisory Board.…" at bounding box center [515, 131] width 704 height 202
click at [443, 35] on p "[PERSON_NAME] was appointed as a regular member of the Veterans Advisory Board.…" at bounding box center [516, 38] width 700 height 11
click at [444, 38] on p "[PERSON_NAME] was appointed as a regular member of the Veterans Advisory Board.…" at bounding box center [516, 38] width 700 height 11
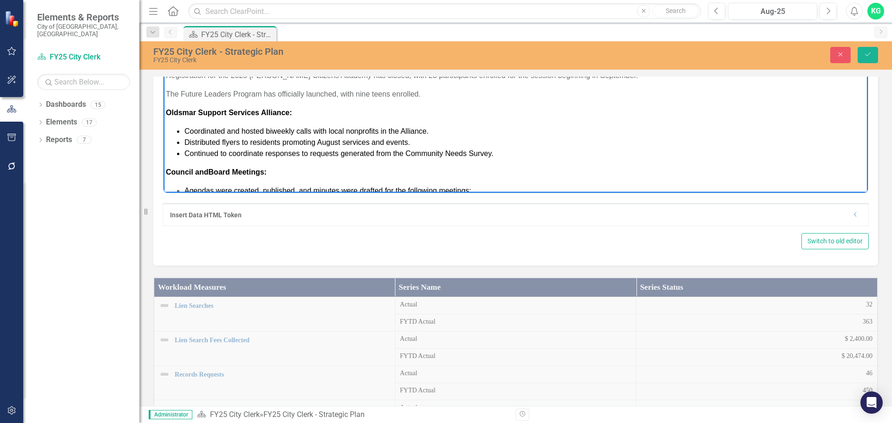
click at [441, 87] on body "[PERSON_NAME] was appointed as a regular member of the Veterans Advisory Board.…" at bounding box center [515, 140] width 704 height 220
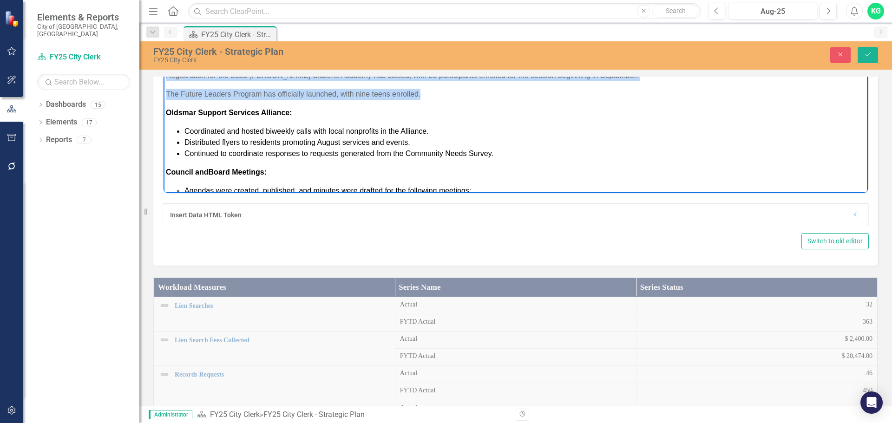
drag, startPoint x: 440, startPoint y: 90, endPoint x: 163, endPoint y: 13, distance: 287.7
click at [163, 30] on html "[PERSON_NAME] was appointed as a regular member of the Veterans Advisory Board.…" at bounding box center [515, 140] width 704 height 220
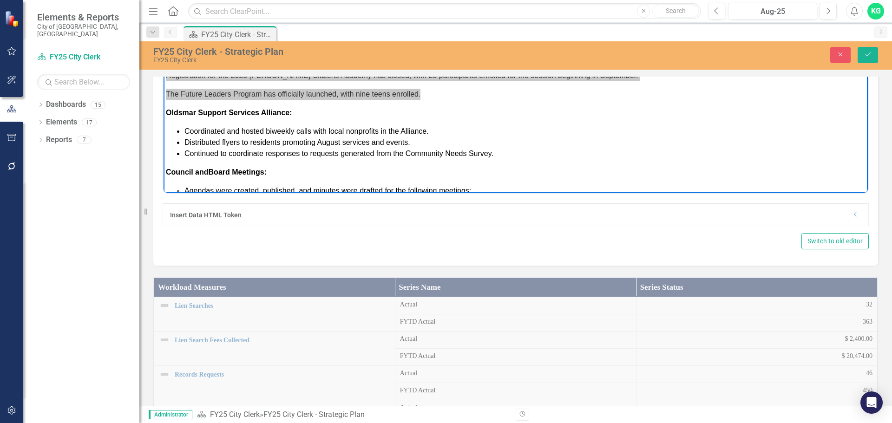
click at [569, 26] on icon "Text color Black" at bounding box center [567, 19] width 11 height 11
click at [313, 23] on icon "Bullet list" at bounding box center [314, 19] width 7 height 7
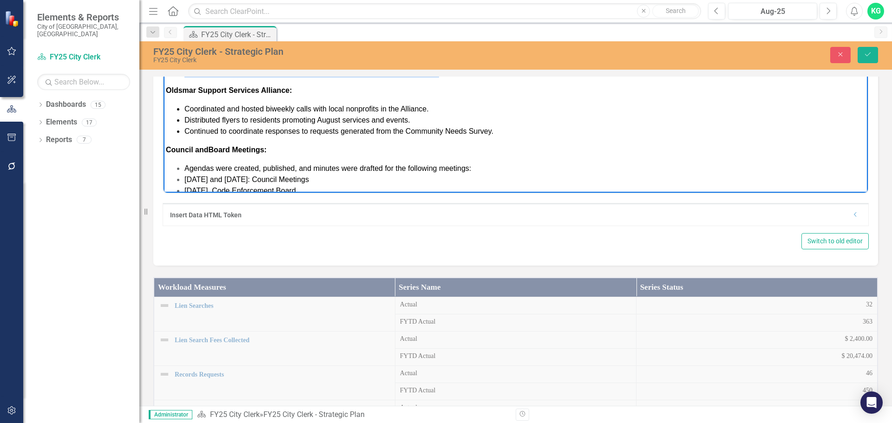
click at [298, 68] on span "The Future Leaders Program has officially launched, with nine teens enrolled." at bounding box center [311, 71] width 255 height 8
click at [307, 123] on span "Distributed flyers to residents promoting August services and events." at bounding box center [297, 120] width 226 height 8
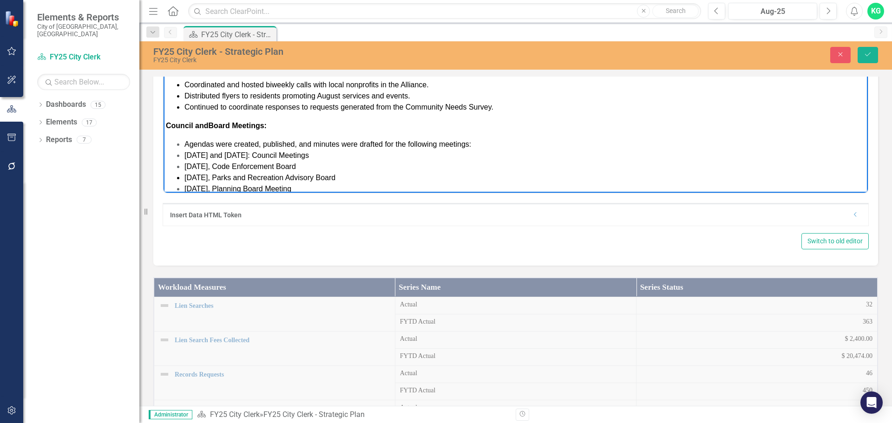
scroll to position [36, 0]
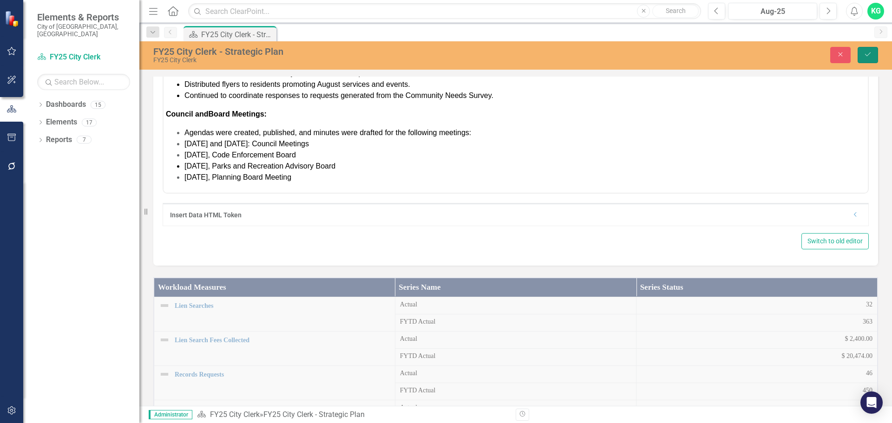
click at [874, 54] on button "Save" at bounding box center [867, 55] width 20 height 16
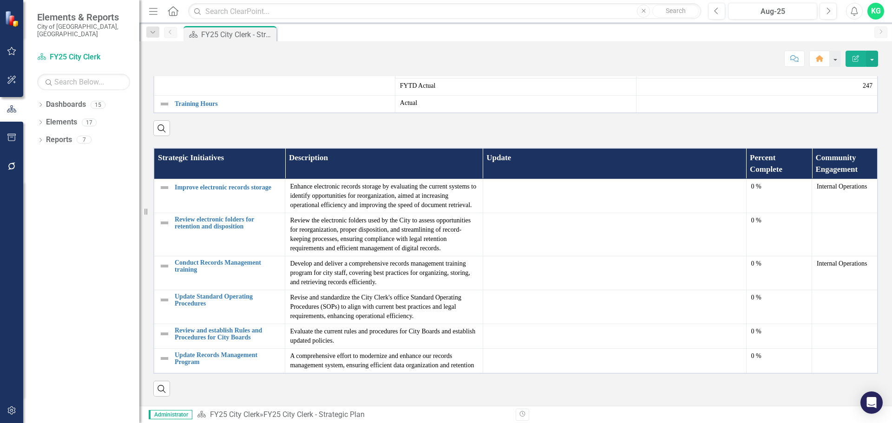
scroll to position [479, 0]
click at [239, 185] on td "Improve electronic records storage Link Map View Link Map Edit Edit Strategic I…" at bounding box center [219, 196] width 131 height 34
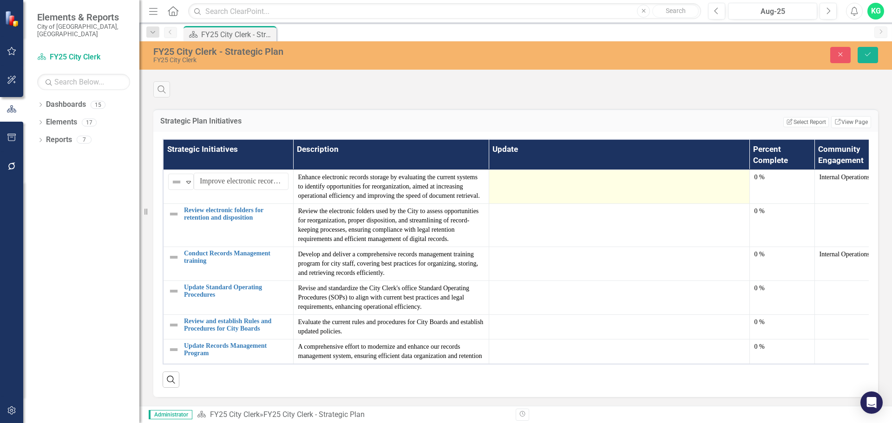
click at [526, 204] on td at bounding box center [619, 187] width 261 height 34
click at [526, 184] on div at bounding box center [619, 178] width 251 height 11
click at [615, 184] on div at bounding box center [619, 178] width 251 height 11
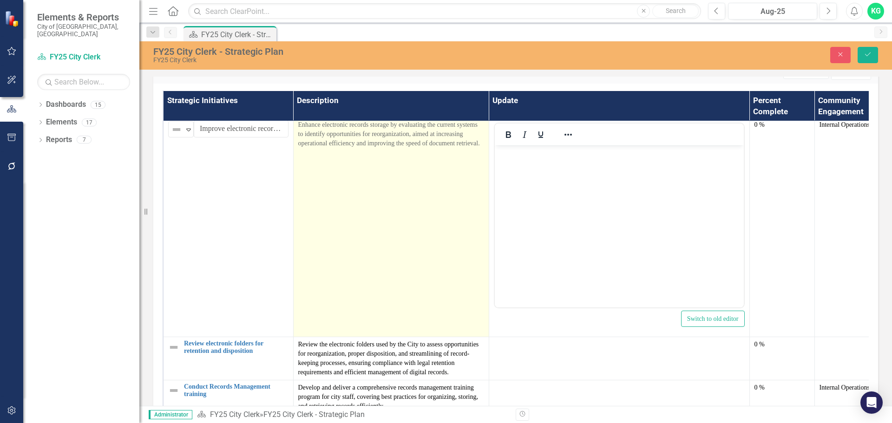
scroll to position [0, 0]
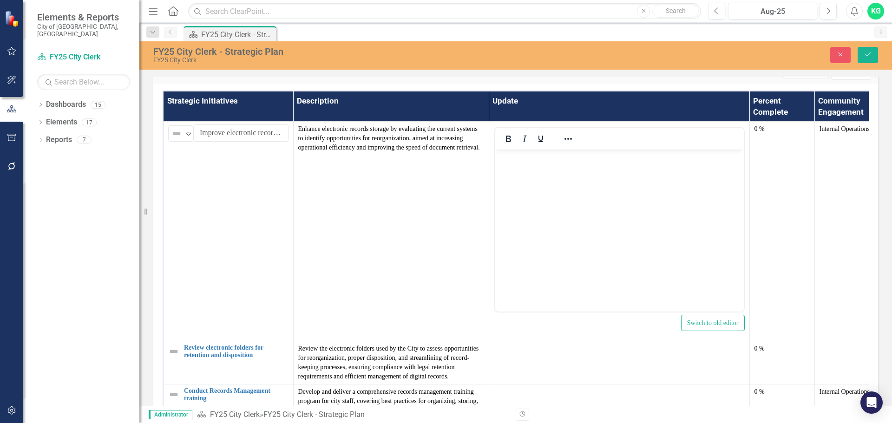
click at [156, 273] on div "Strategic Initiatives Description Update Percent Complete Community Engagement …" at bounding box center [515, 262] width 725 height 357
click at [872, 50] on button "Save" at bounding box center [867, 55] width 20 height 16
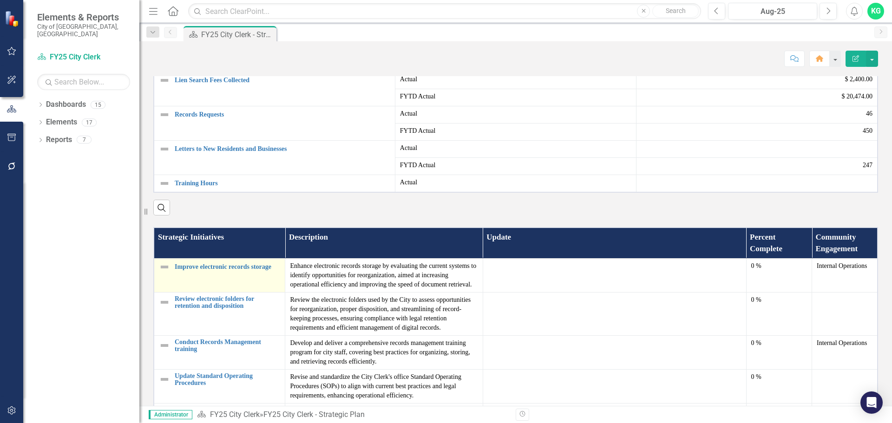
scroll to position [372, 0]
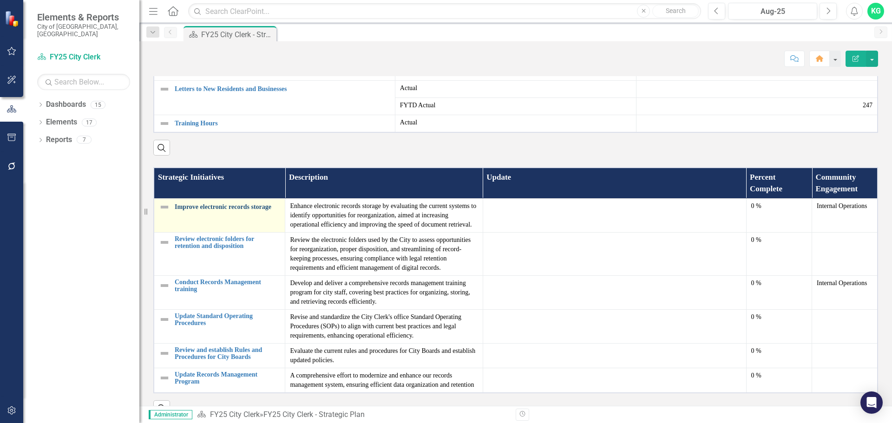
click at [231, 210] on link "Improve electronic records storage" at bounding box center [227, 206] width 105 height 7
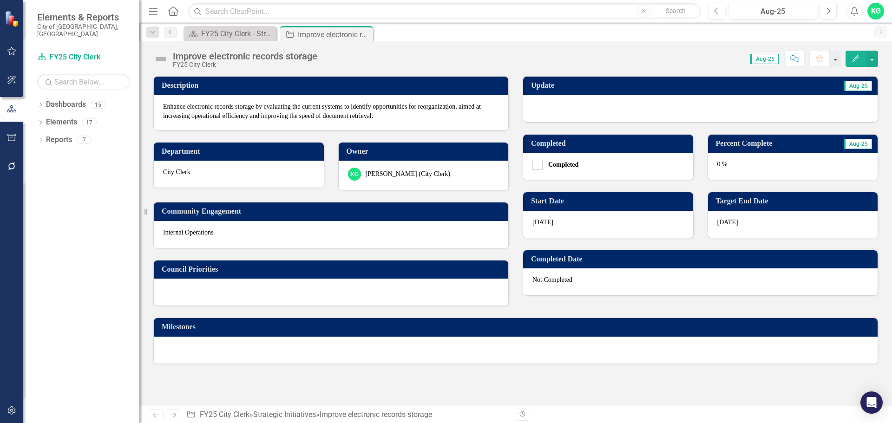
click at [750, 112] on div at bounding box center [700, 108] width 354 height 27
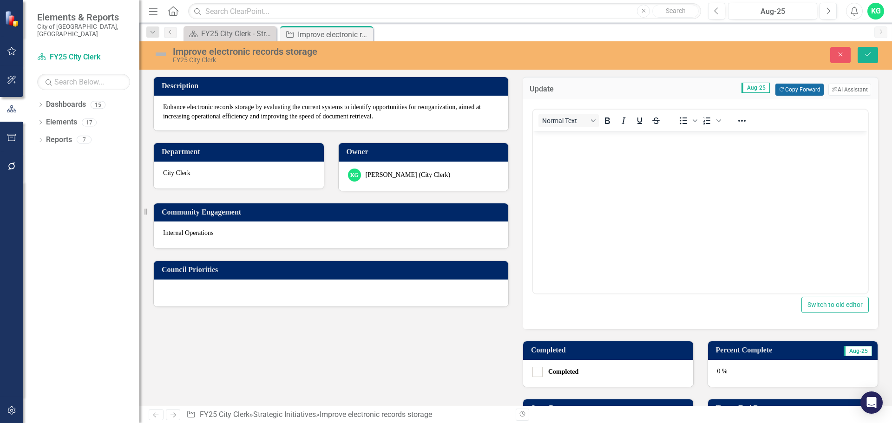
click at [786, 93] on button "Copy Forward Copy Forward" at bounding box center [799, 90] width 48 height 12
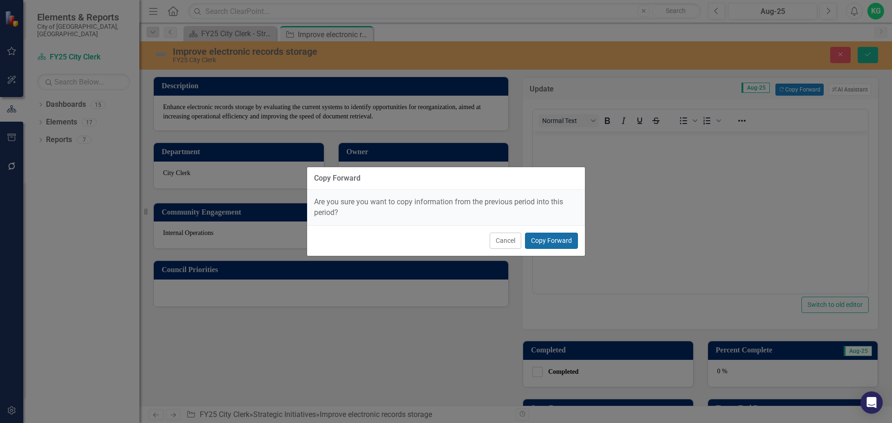
click at [556, 235] on button "Copy Forward" at bounding box center [551, 241] width 53 height 16
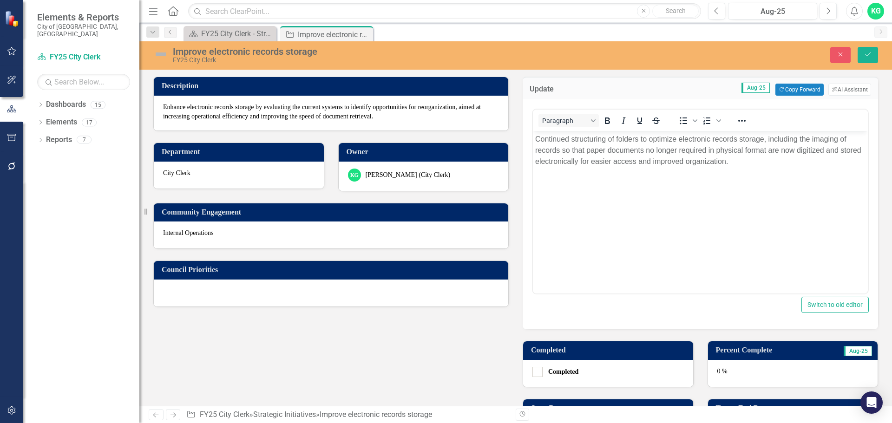
click at [770, 367] on div "0 %" at bounding box center [793, 373] width 170 height 27
click at [770, 368] on div "0 %" at bounding box center [793, 373] width 170 height 27
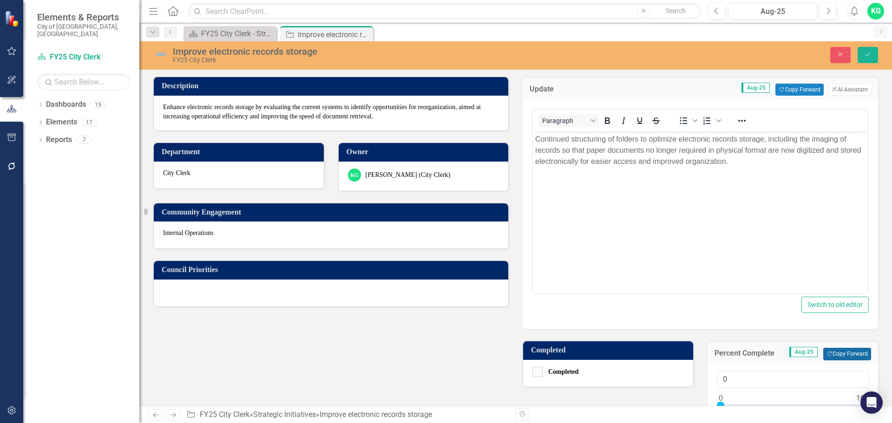
click at [826, 356] on icon "Copy Forward" at bounding box center [829, 354] width 6 height 5
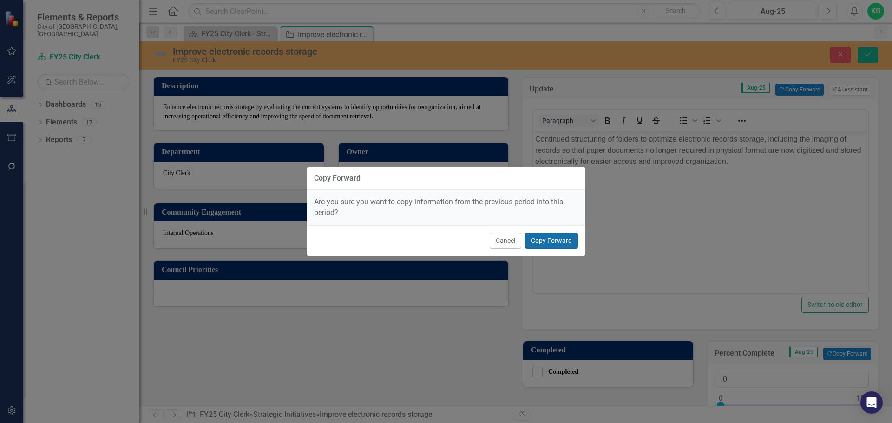
click at [551, 240] on button "Copy Forward" at bounding box center [551, 241] width 53 height 16
type input "20"
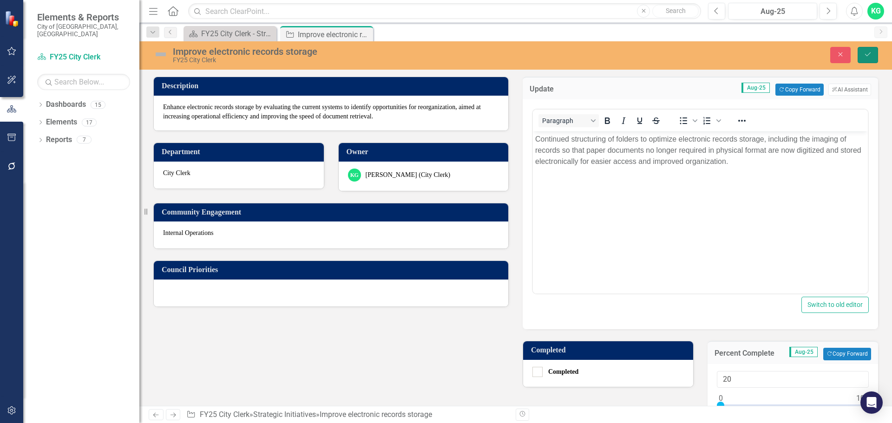
click at [871, 58] on icon "Save" at bounding box center [867, 54] width 8 height 7
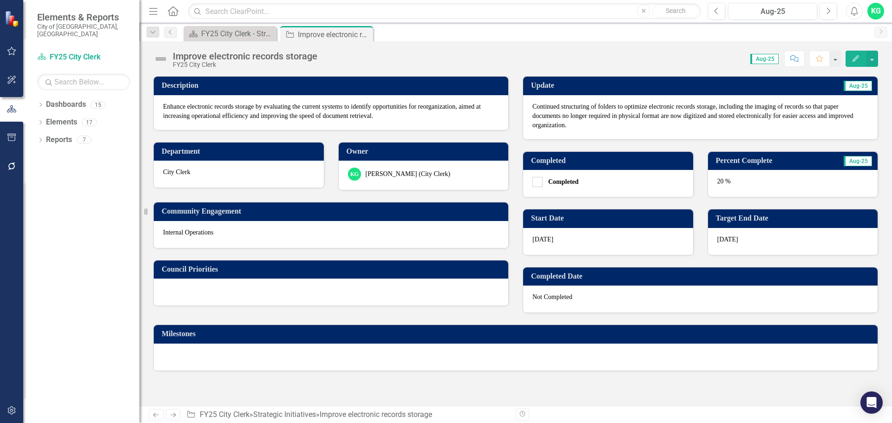
click at [175, 415] on icon at bounding box center [173, 415] width 6 height 5
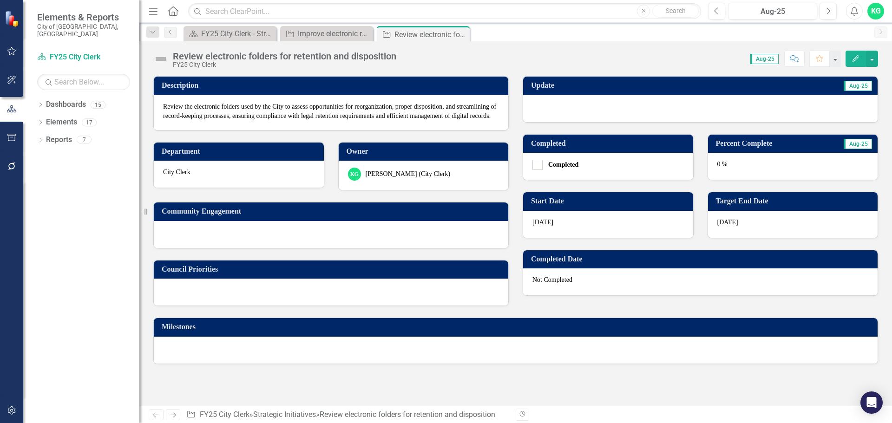
click at [680, 107] on div at bounding box center [700, 108] width 354 height 27
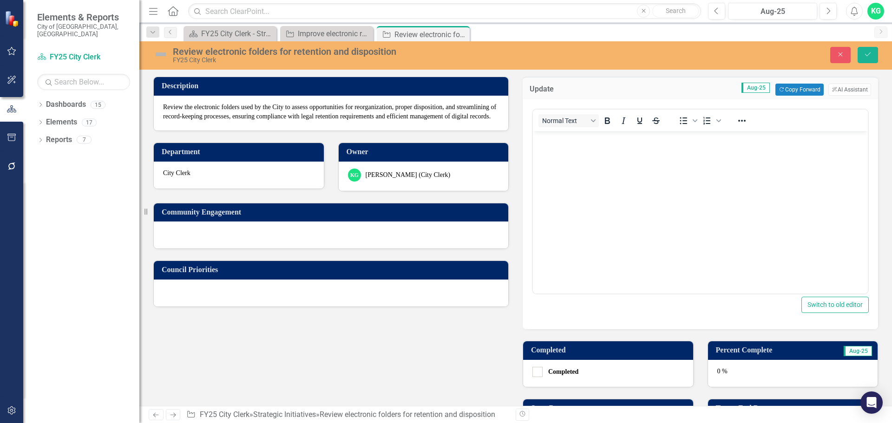
click at [710, 172] on body "Rich Text Area. Press ALT-0 for help." at bounding box center [700, 200] width 335 height 139
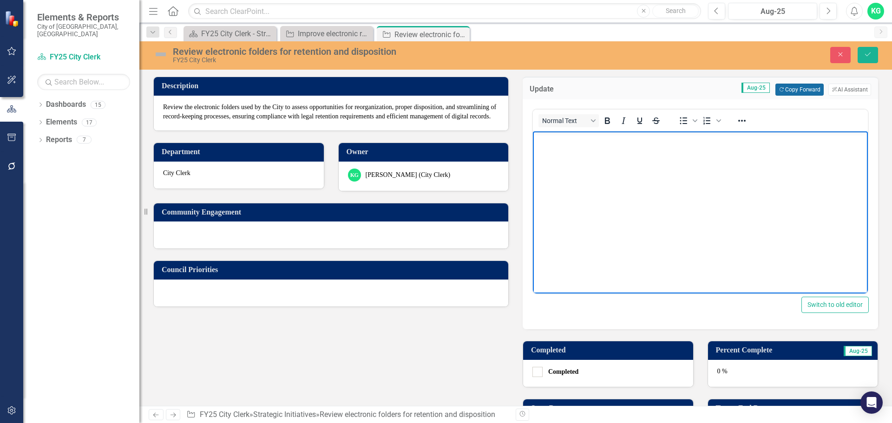
click at [803, 93] on button "Copy Forward Copy Forward" at bounding box center [799, 90] width 48 height 12
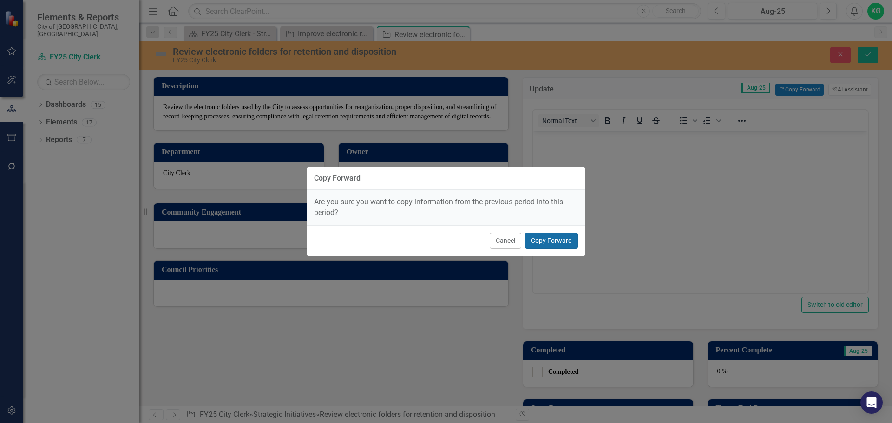
click at [559, 242] on button "Copy Forward" at bounding box center [551, 241] width 53 height 16
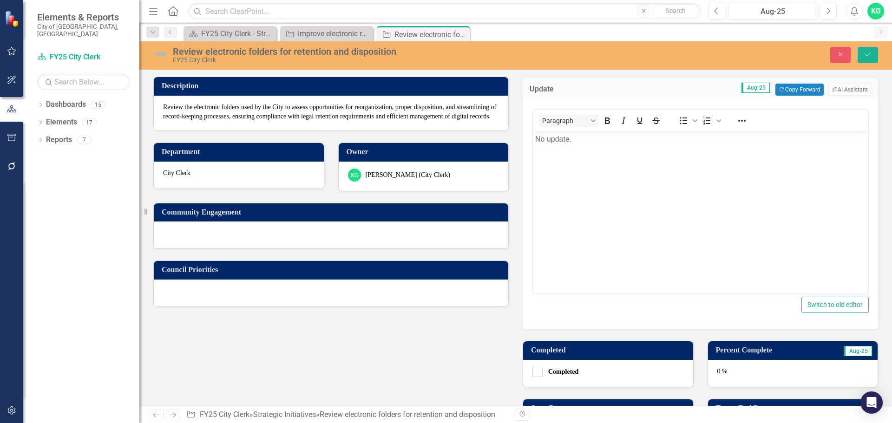
click at [733, 371] on div "0 %" at bounding box center [793, 373] width 170 height 27
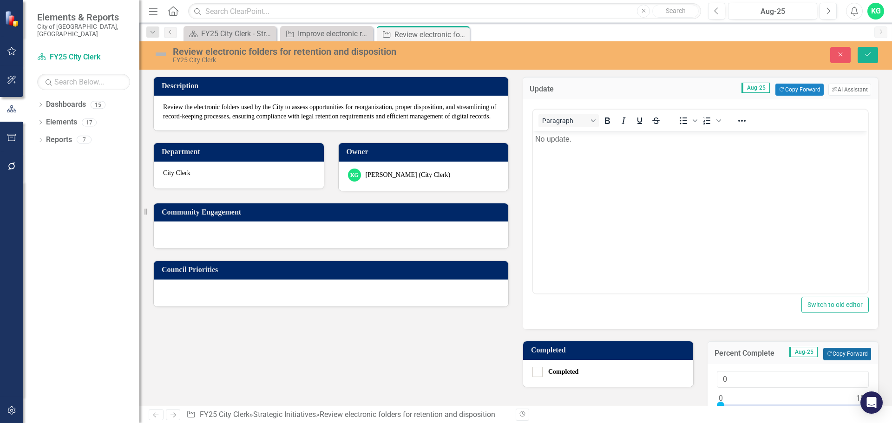
click at [826, 354] on icon "Copy Forward" at bounding box center [829, 354] width 6 height 5
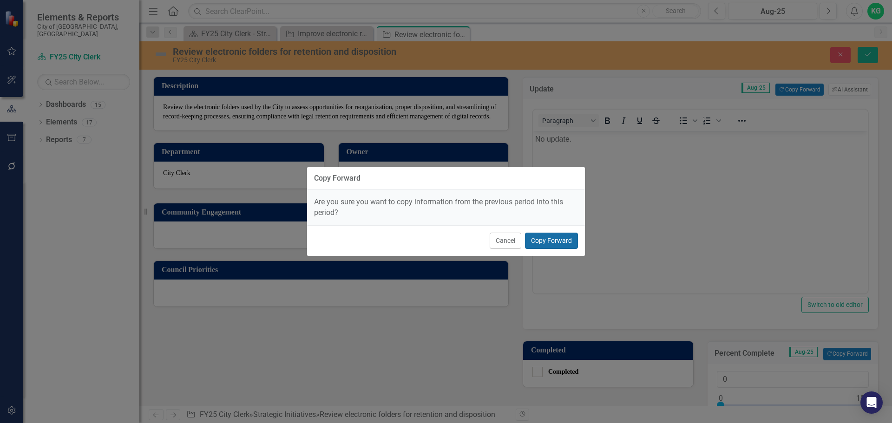
click at [568, 241] on button "Copy Forward" at bounding box center [551, 241] width 53 height 16
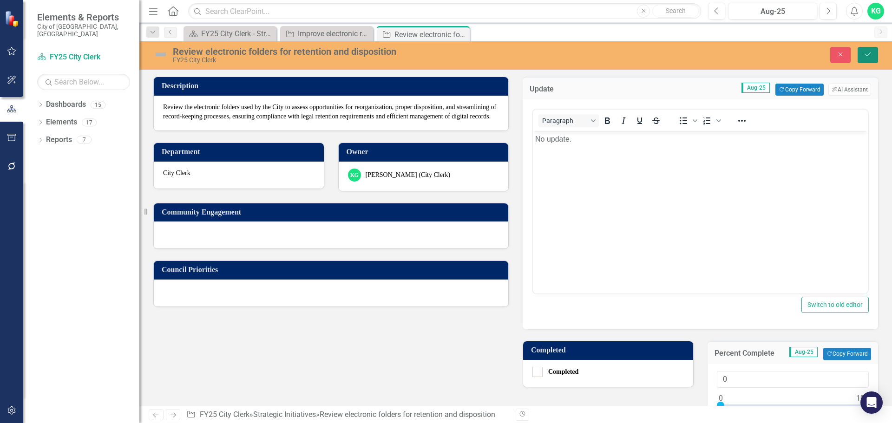
click at [866, 61] on button "Save" at bounding box center [867, 55] width 20 height 16
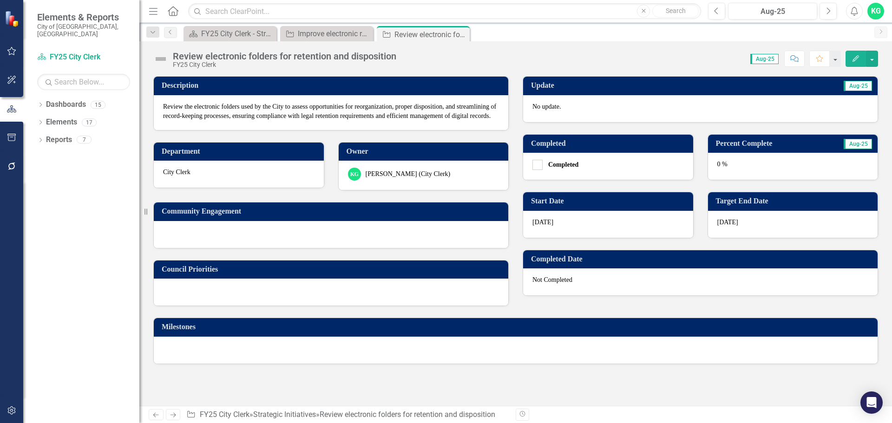
click at [170, 414] on icon "Next" at bounding box center [173, 415] width 8 height 6
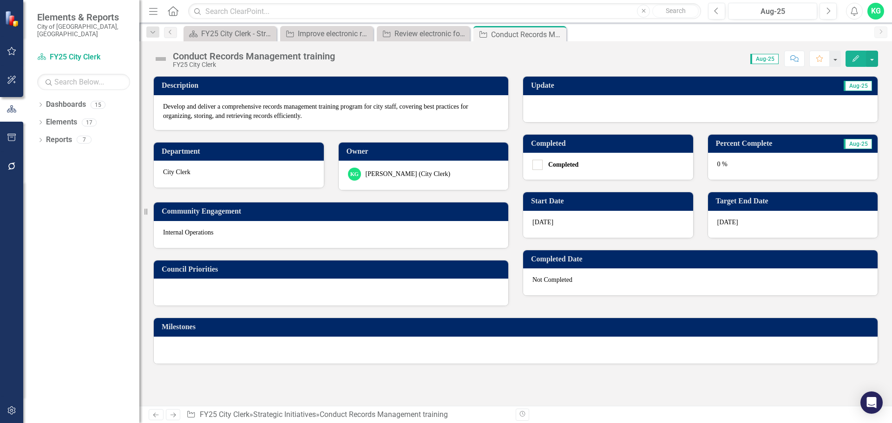
click at [598, 104] on div at bounding box center [700, 108] width 354 height 27
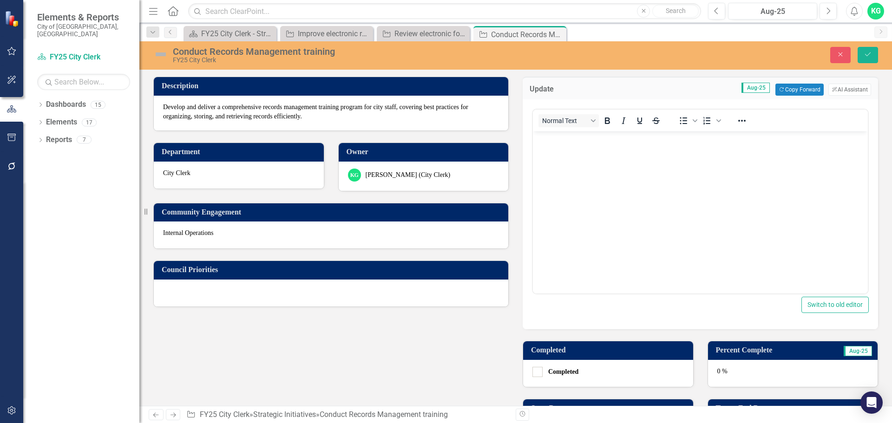
click at [570, 159] on body "Rich Text Area. Press ALT-0 for help." at bounding box center [700, 200] width 335 height 139
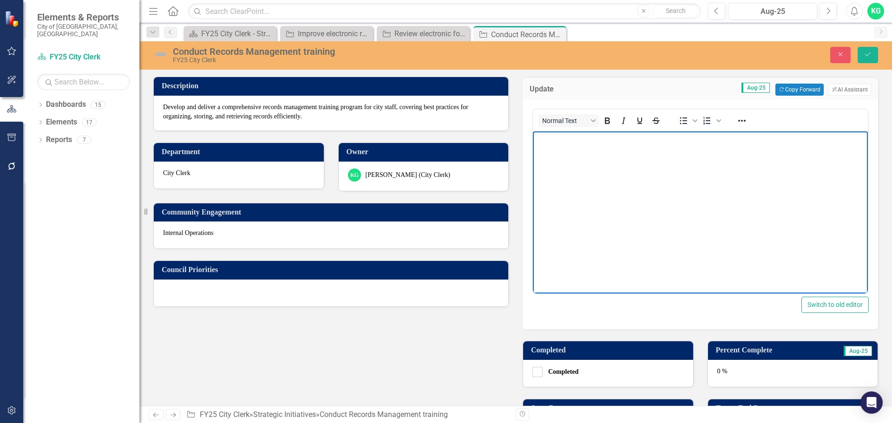
click at [570, 163] on body "Rich Text Area. Press ALT-0 for help." at bounding box center [700, 200] width 335 height 139
click at [571, 163] on body "Rich Text Area. Press ALT-0 for help." at bounding box center [700, 200] width 335 height 139
click at [788, 87] on button "Copy Forward Copy Forward" at bounding box center [799, 90] width 48 height 12
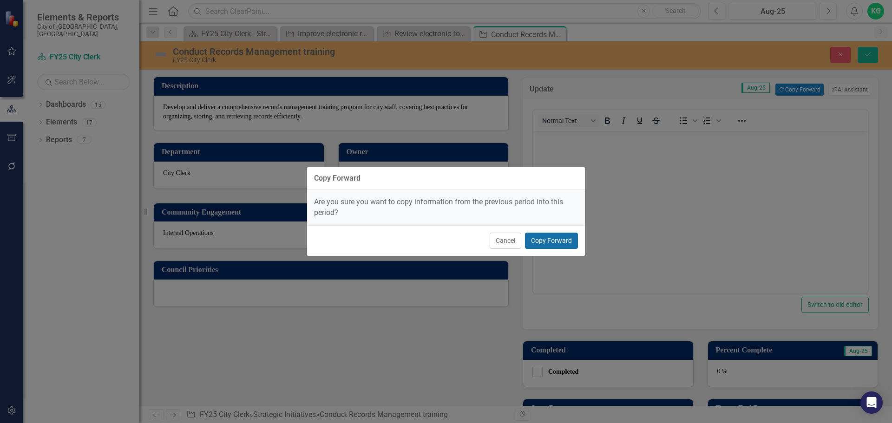
click at [563, 240] on button "Copy Forward" at bounding box center [551, 241] width 53 height 16
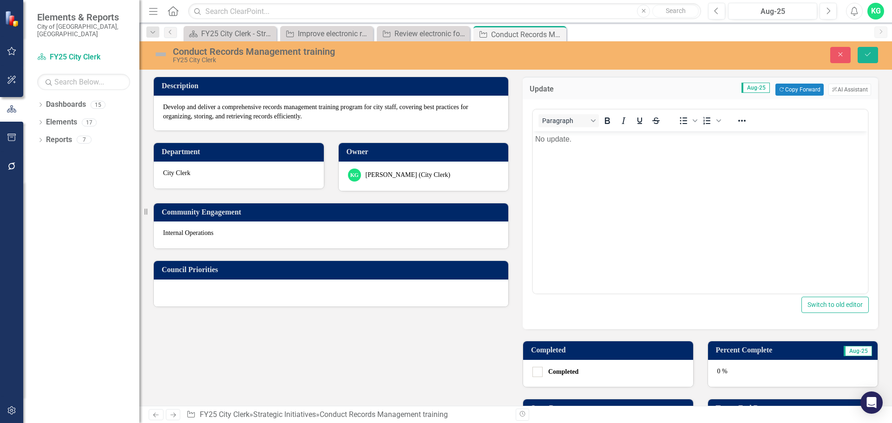
click at [721, 371] on div "0 %" at bounding box center [793, 373] width 170 height 27
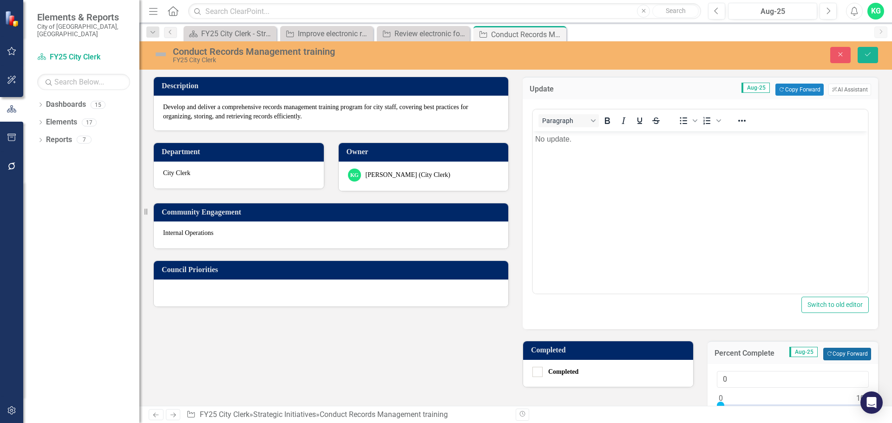
click at [846, 353] on button "Copy Forward Copy Forward" at bounding box center [847, 354] width 48 height 12
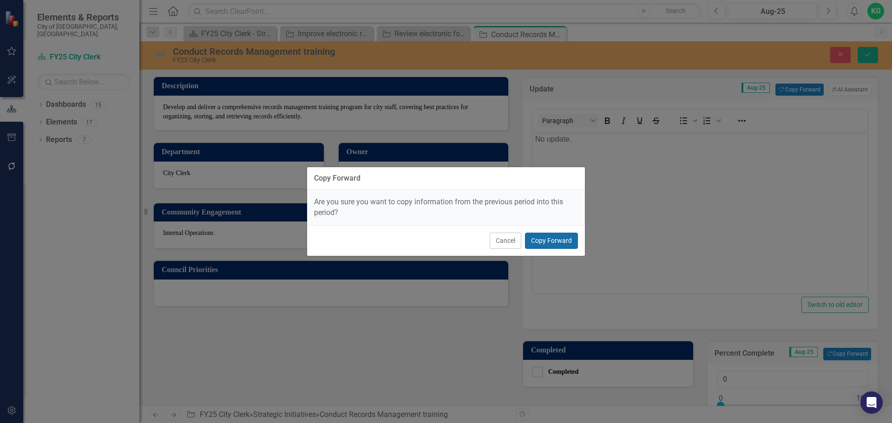
drag, startPoint x: 542, startPoint y: 242, endPoint x: 236, endPoint y: 52, distance: 359.9
click at [542, 242] on button "Copy Forward" at bounding box center [551, 241] width 53 height 16
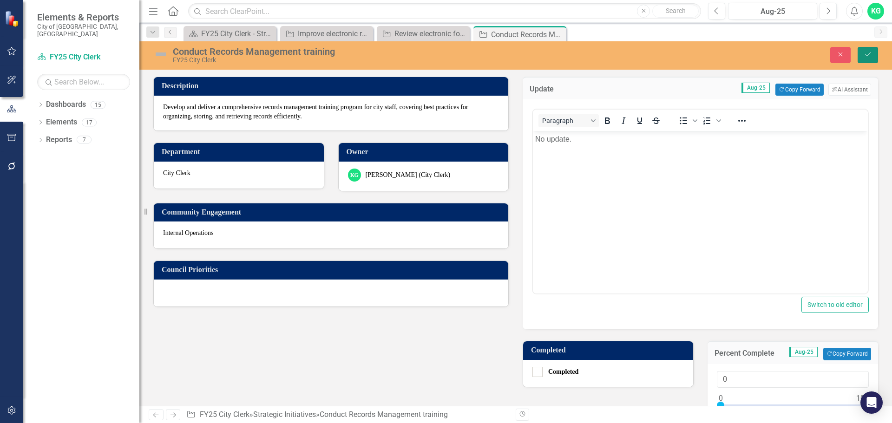
click at [865, 58] on icon "Save" at bounding box center [867, 54] width 8 height 7
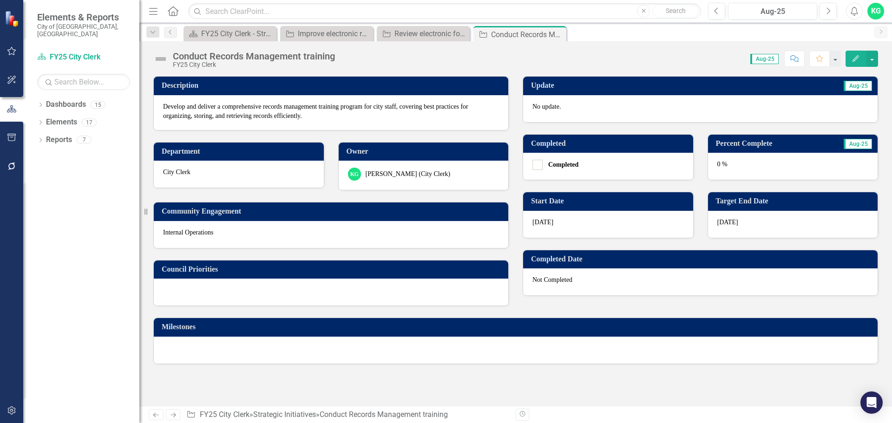
click at [172, 415] on icon at bounding box center [173, 415] width 6 height 5
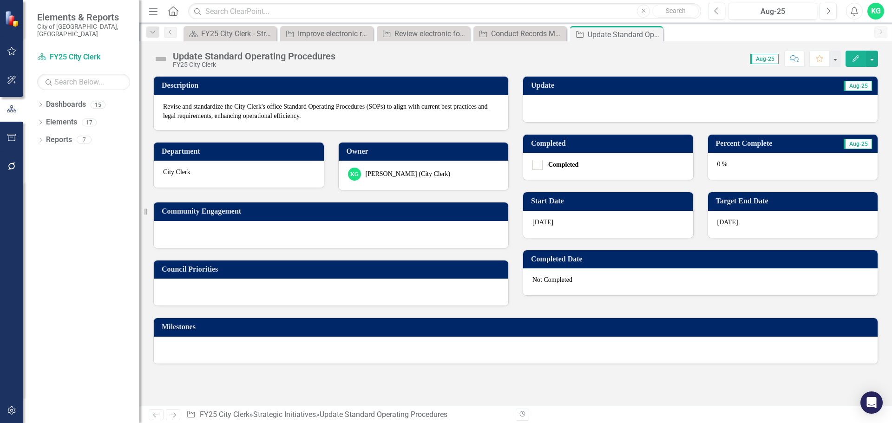
click at [634, 115] on div at bounding box center [700, 108] width 354 height 27
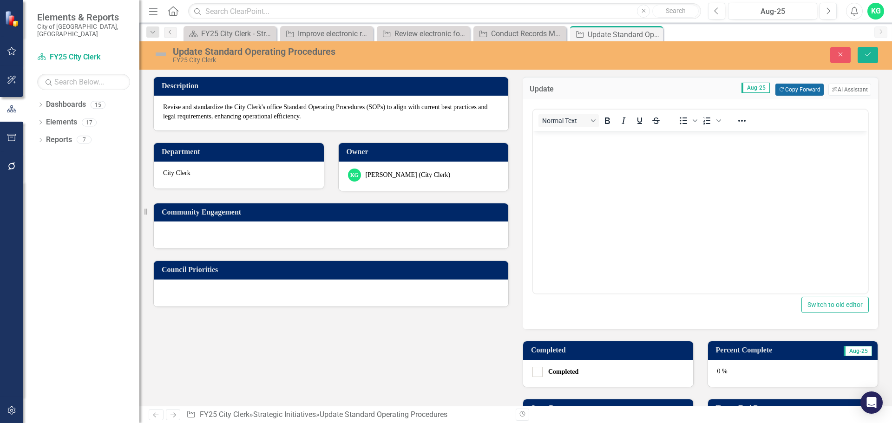
click at [801, 94] on button "Copy Forward Copy Forward" at bounding box center [799, 90] width 48 height 12
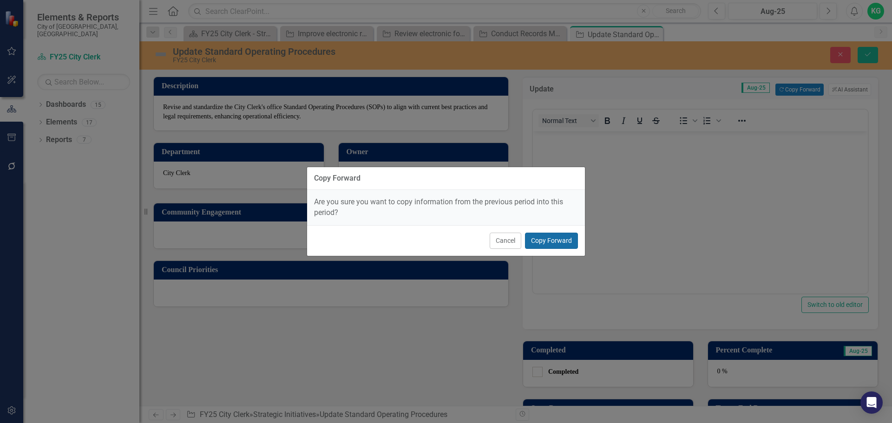
click at [556, 243] on button "Copy Forward" at bounding box center [551, 241] width 53 height 16
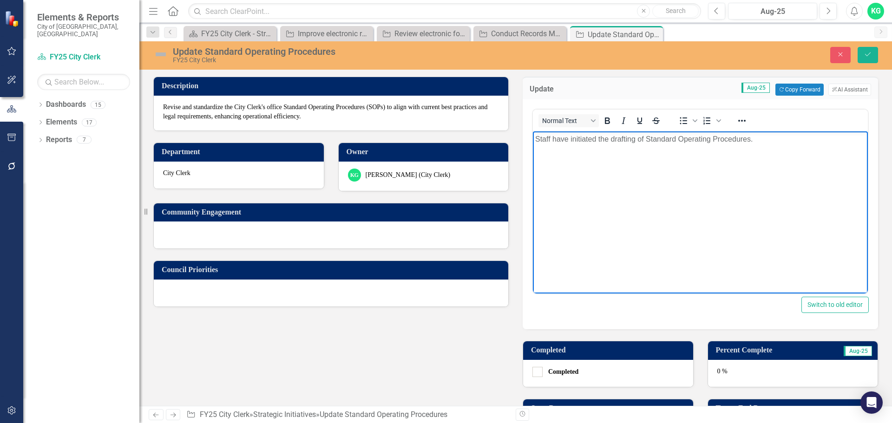
click at [767, 144] on p "Staff have initiated the drafting of Standard Operating Procedures." at bounding box center [700, 139] width 330 height 11
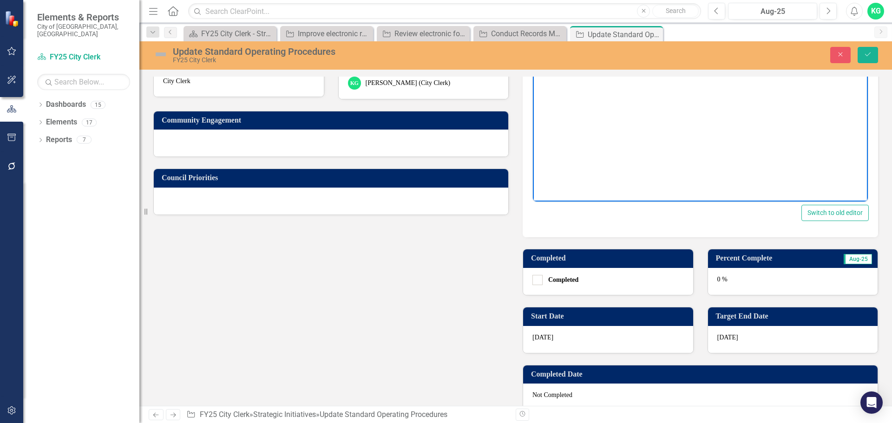
scroll to position [93, 0]
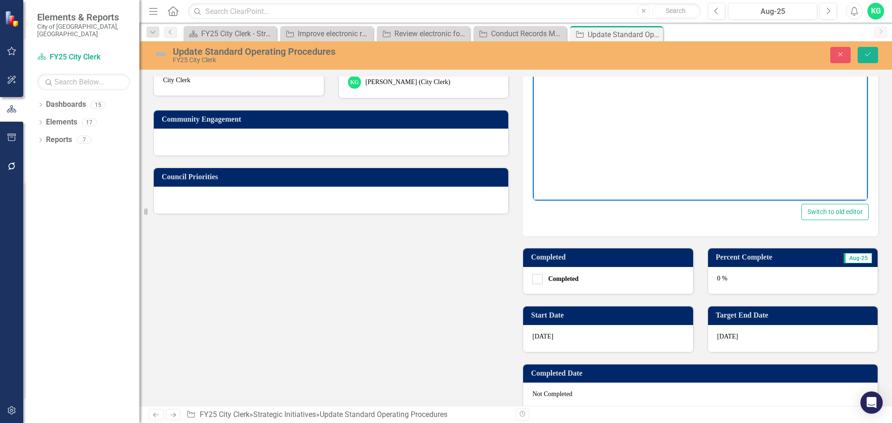
click at [721, 283] on div "0 %" at bounding box center [793, 280] width 170 height 27
click at [722, 283] on div "0 %" at bounding box center [793, 280] width 170 height 27
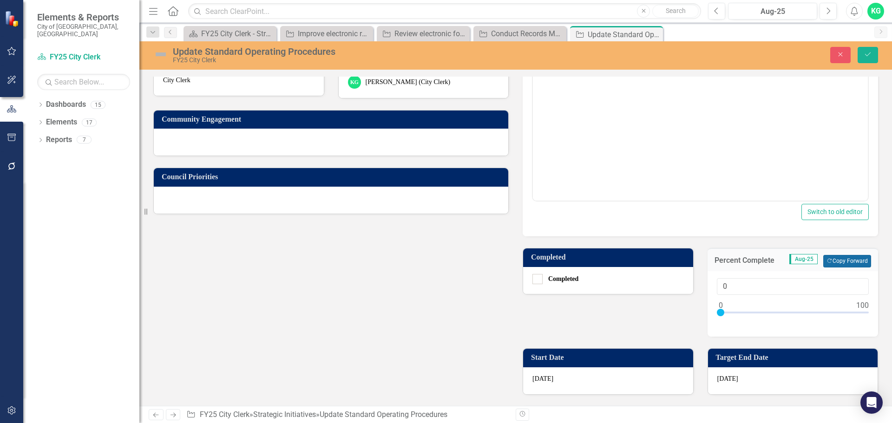
click at [832, 263] on button "Copy Forward Copy Forward" at bounding box center [847, 261] width 48 height 12
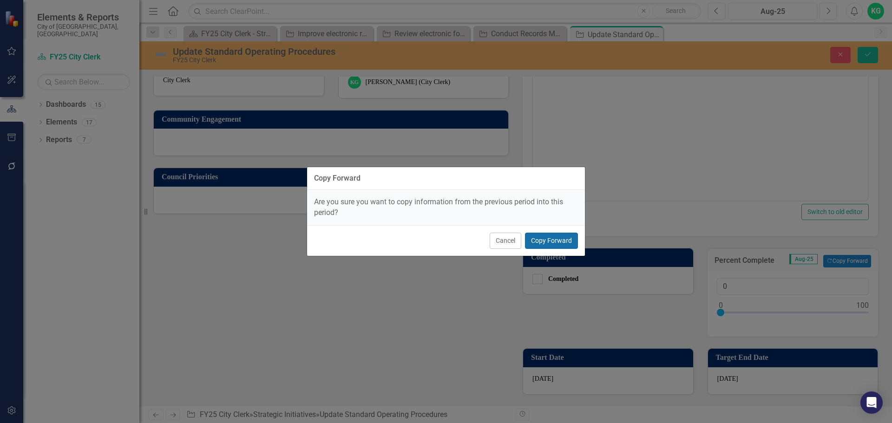
click at [564, 244] on button "Copy Forward" at bounding box center [551, 241] width 53 height 16
type input "20"
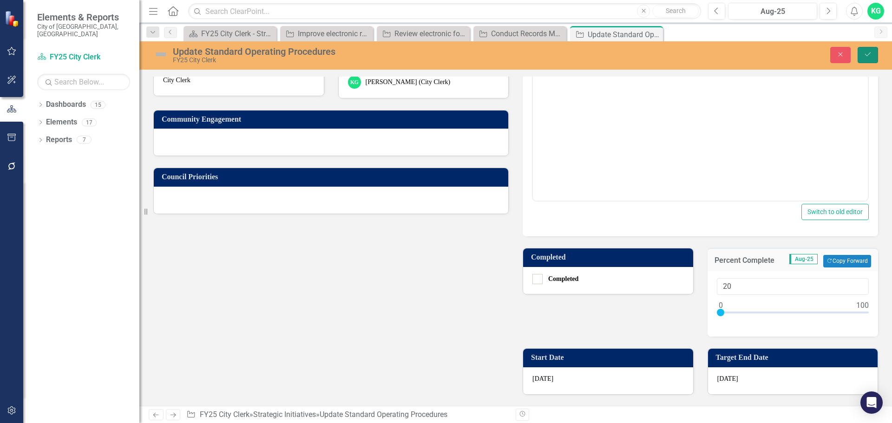
click at [865, 56] on icon "Save" at bounding box center [867, 54] width 8 height 7
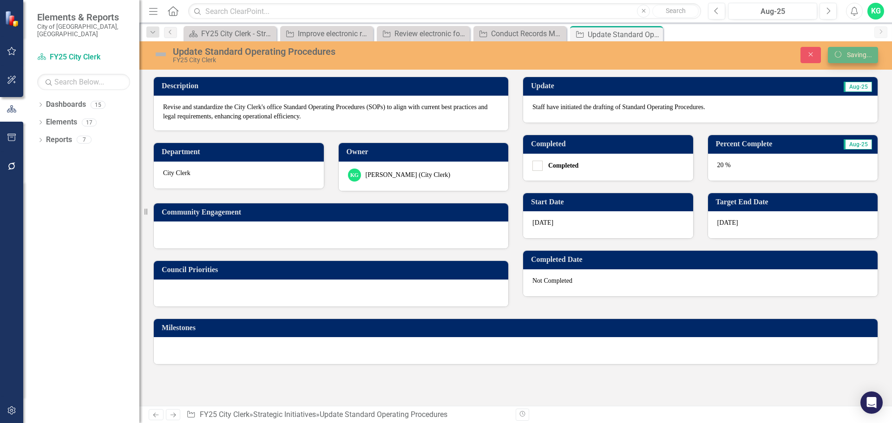
scroll to position [0, 0]
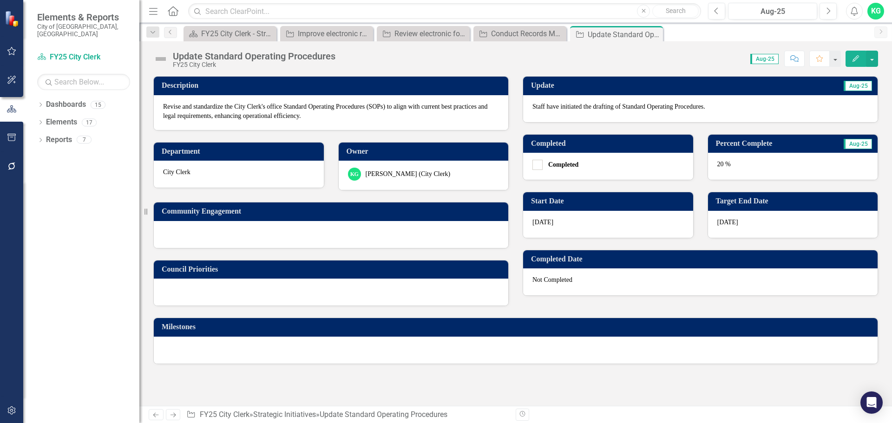
click at [176, 412] on icon "Next" at bounding box center [173, 415] width 8 height 6
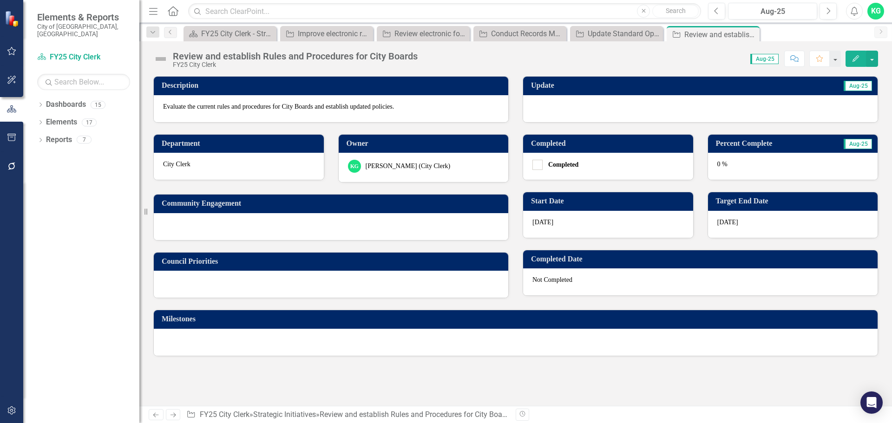
click at [547, 109] on div at bounding box center [700, 108] width 354 height 27
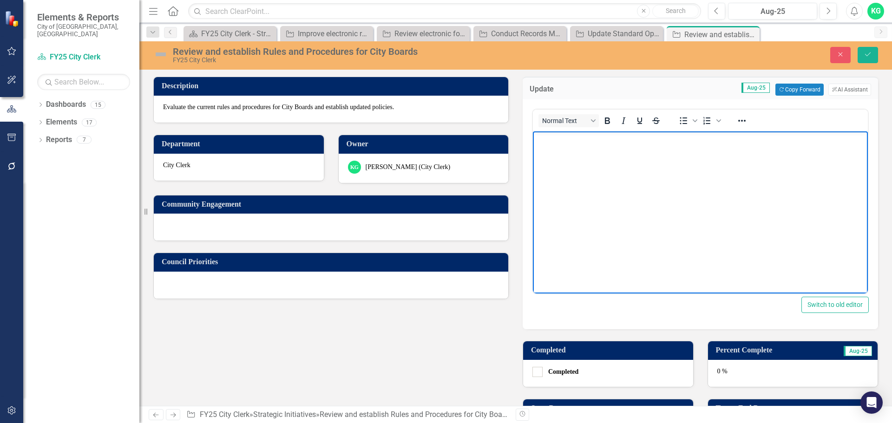
click at [604, 161] on body "Rich Text Area. Press ALT-0 for help." at bounding box center [700, 200] width 335 height 139
click at [585, 187] on body "Rich Text Area. Press ALT-0 for help." at bounding box center [700, 200] width 335 height 139
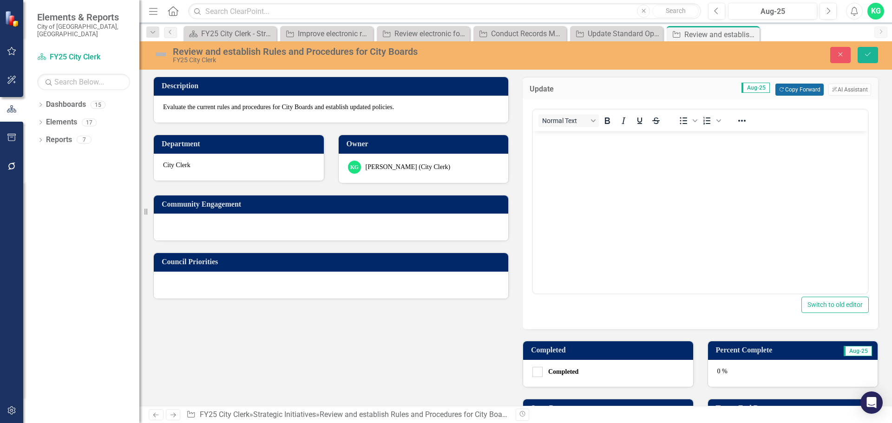
click at [781, 91] on button "Copy Forward Copy Forward" at bounding box center [799, 90] width 48 height 12
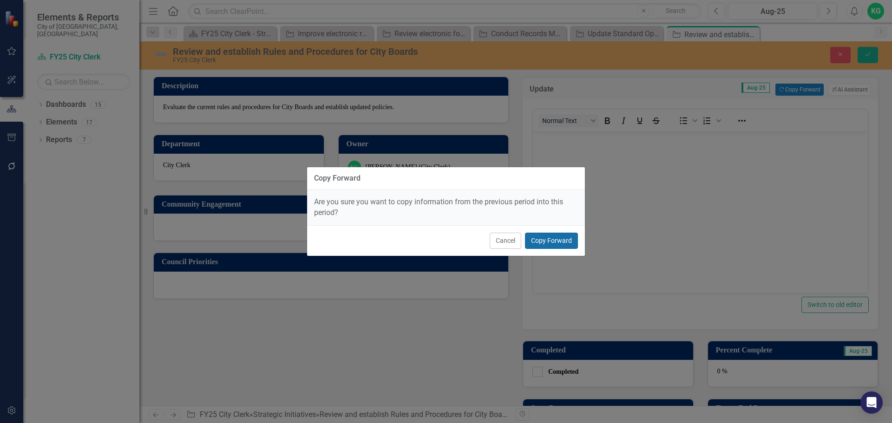
click at [543, 235] on button "Copy Forward" at bounding box center [551, 241] width 53 height 16
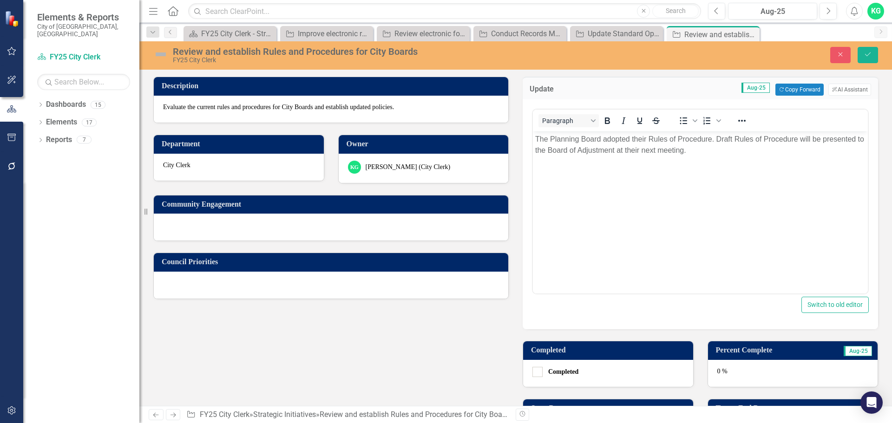
click at [739, 374] on div "0 %" at bounding box center [793, 373] width 170 height 27
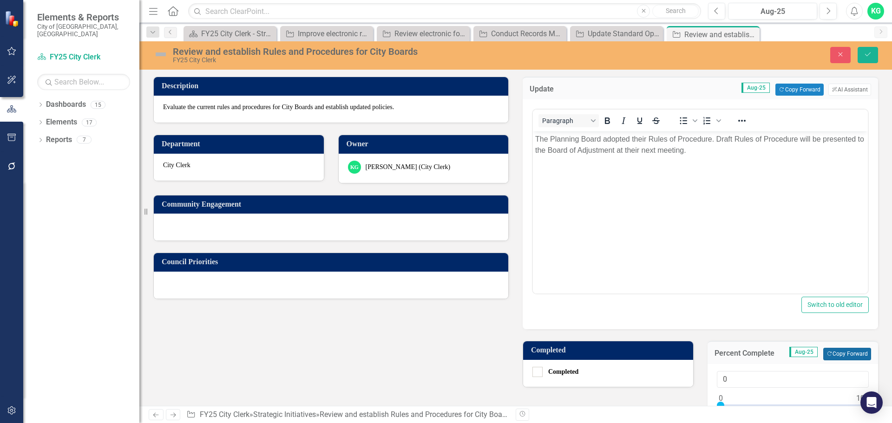
click at [835, 352] on button "Copy Forward Copy Forward" at bounding box center [847, 354] width 48 height 12
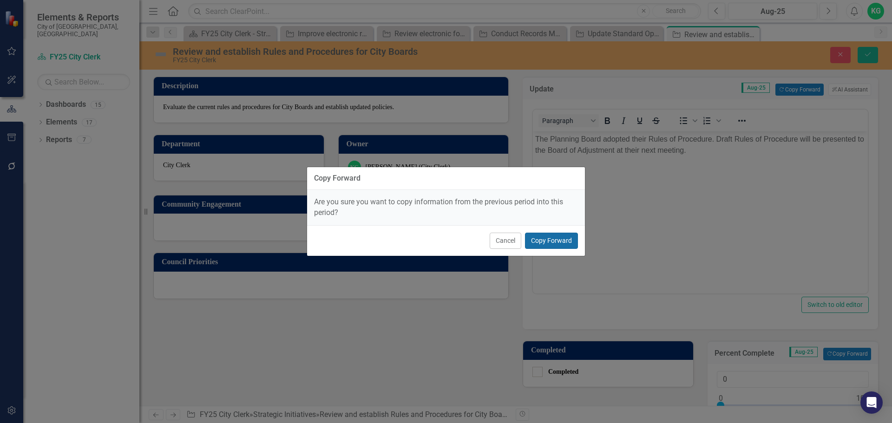
click at [556, 240] on button "Copy Forward" at bounding box center [551, 241] width 53 height 16
type input "50"
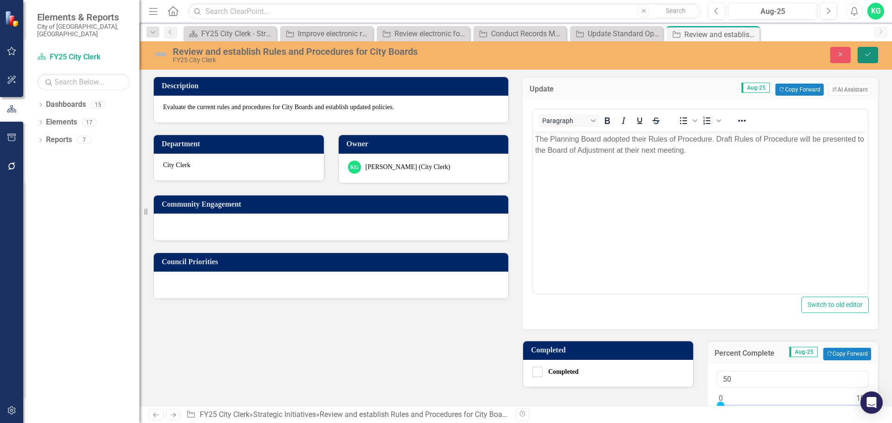
click at [872, 57] on button "Save" at bounding box center [867, 55] width 20 height 16
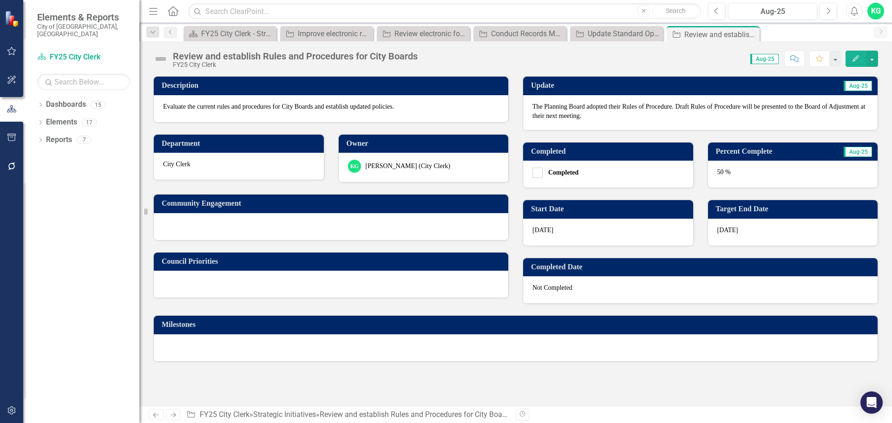
click at [169, 418] on link "Next" at bounding box center [173, 414] width 15 height 11
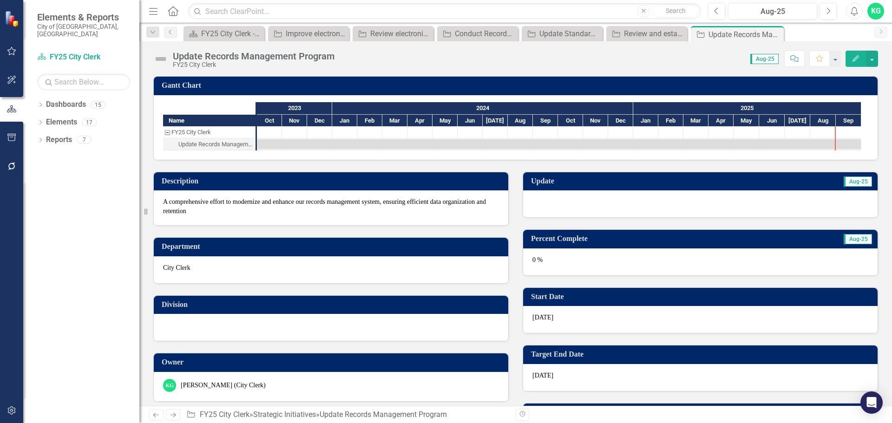
click at [571, 205] on div at bounding box center [700, 203] width 354 height 27
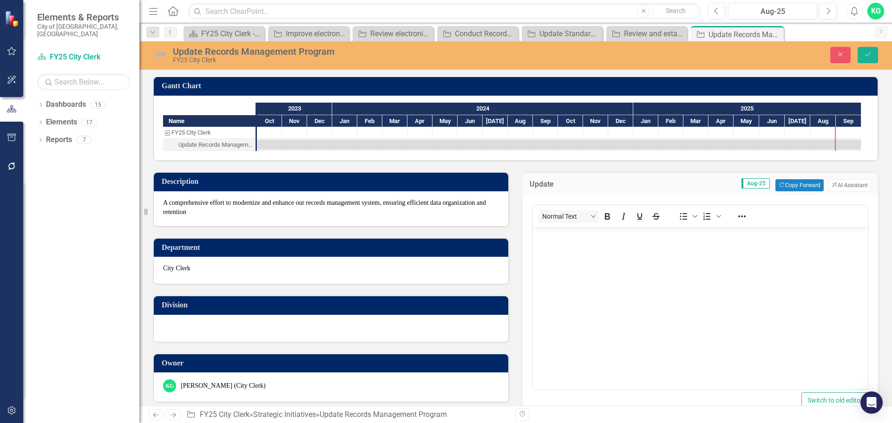
click at [672, 264] on body "Rich Text Area. Press ALT-0 for help." at bounding box center [700, 296] width 335 height 139
click at [797, 189] on button "Copy Forward Copy Forward" at bounding box center [799, 185] width 48 height 12
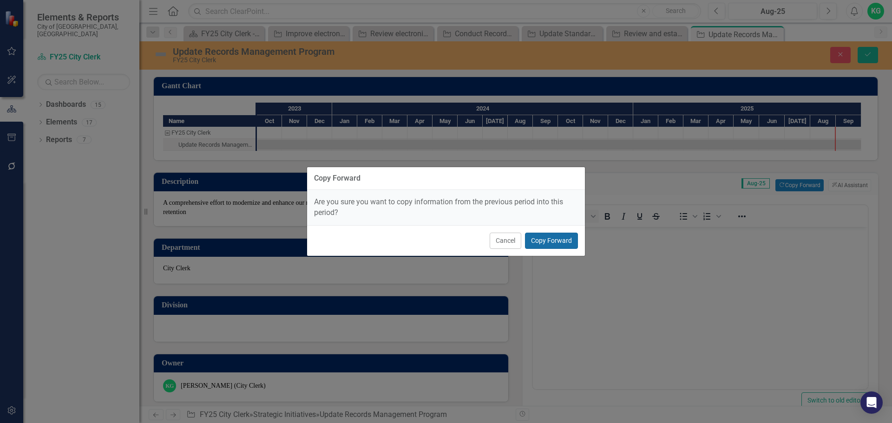
click at [547, 241] on button "Copy Forward" at bounding box center [551, 241] width 53 height 16
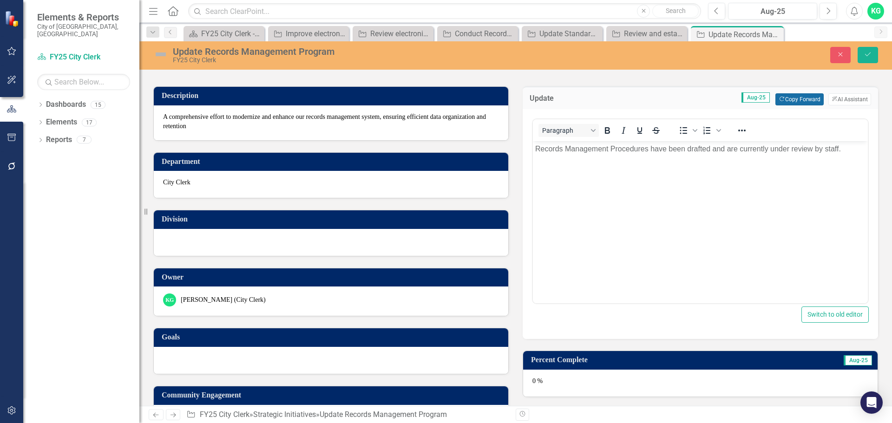
scroll to position [186, 0]
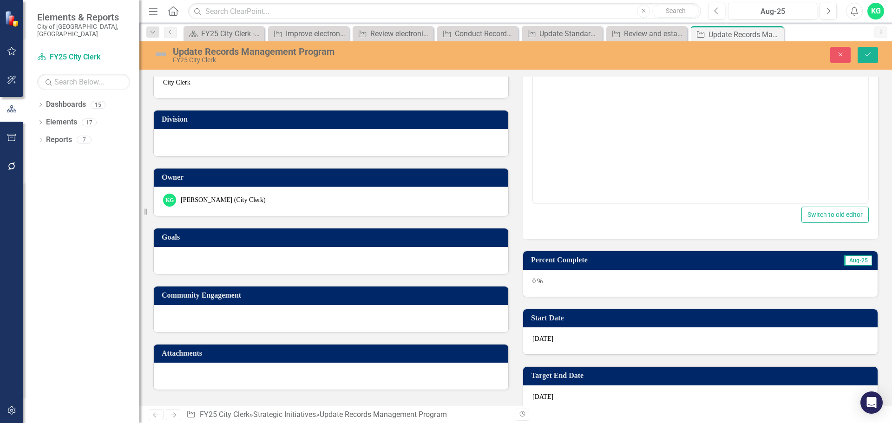
click at [599, 290] on div "0 %" at bounding box center [700, 283] width 354 height 27
click at [599, 289] on div "0 %" at bounding box center [700, 283] width 354 height 27
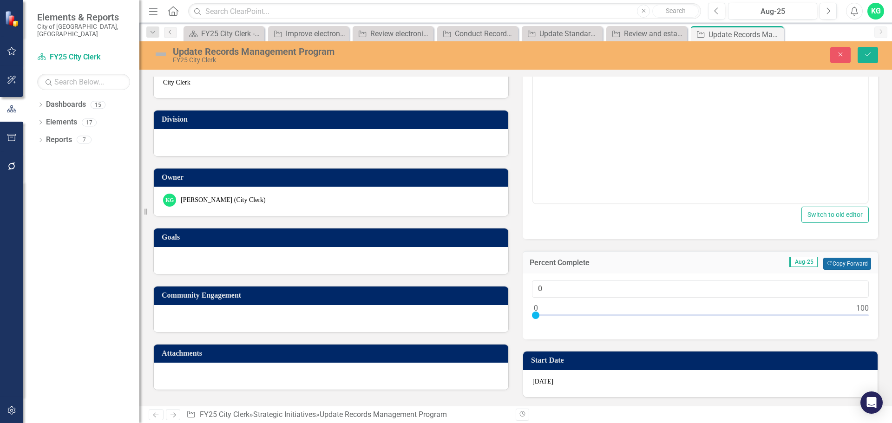
click at [853, 263] on button "Copy Forward Copy Forward" at bounding box center [847, 264] width 48 height 12
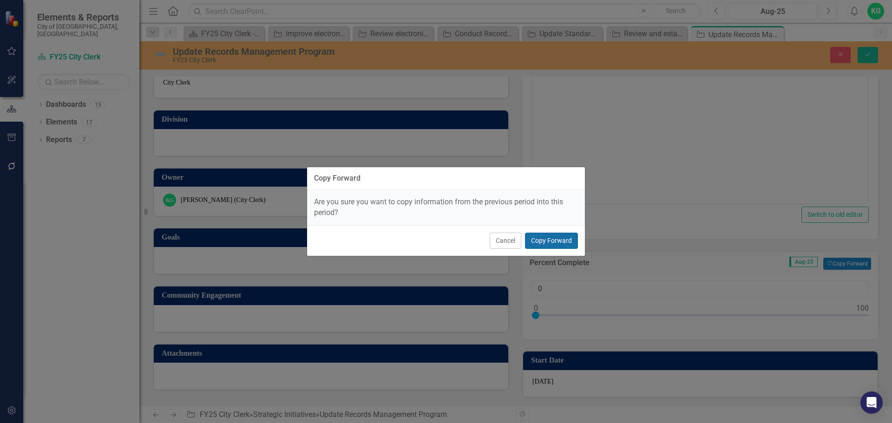
click at [572, 240] on button "Copy Forward" at bounding box center [551, 241] width 53 height 16
type input "25"
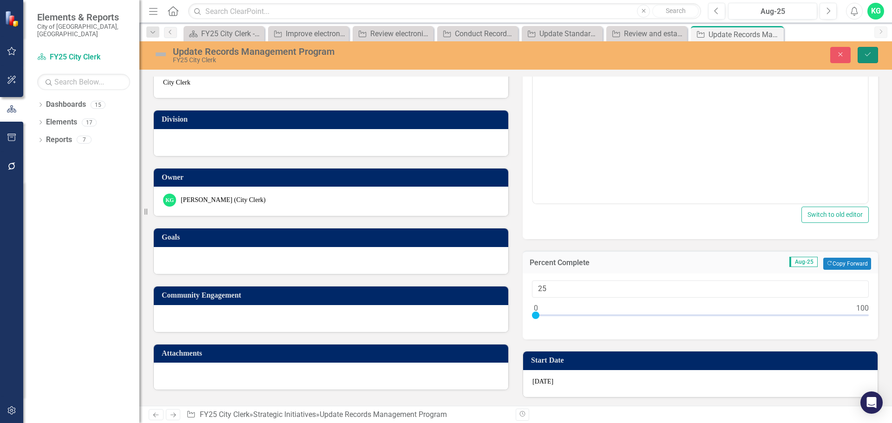
click at [869, 55] on icon "Save" at bounding box center [867, 54] width 8 height 7
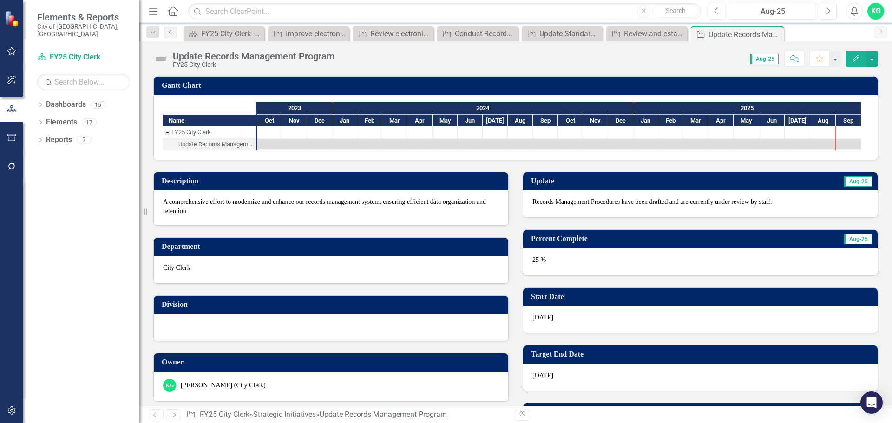
click at [174, 414] on icon "Next" at bounding box center [173, 415] width 8 height 6
